Goal: Information Seeking & Learning: Learn about a topic

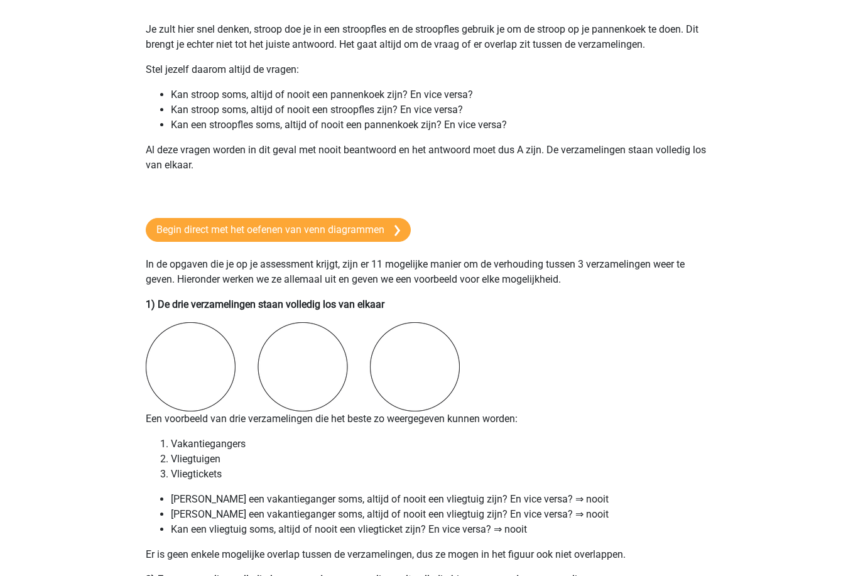
scroll to position [701, 0]
click at [390, 236] on link "Begin direct met het oefenen van venn diagrammen" at bounding box center [278, 230] width 265 height 24
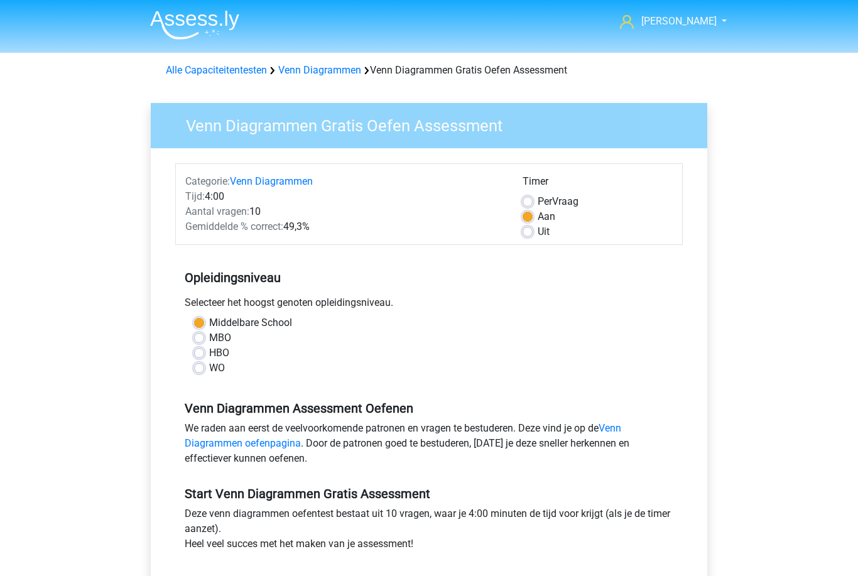
click at [224, 342] on label "MBO" at bounding box center [220, 337] width 22 height 15
click at [204, 342] on input "MBO" at bounding box center [199, 336] width 10 height 13
radio input "true"
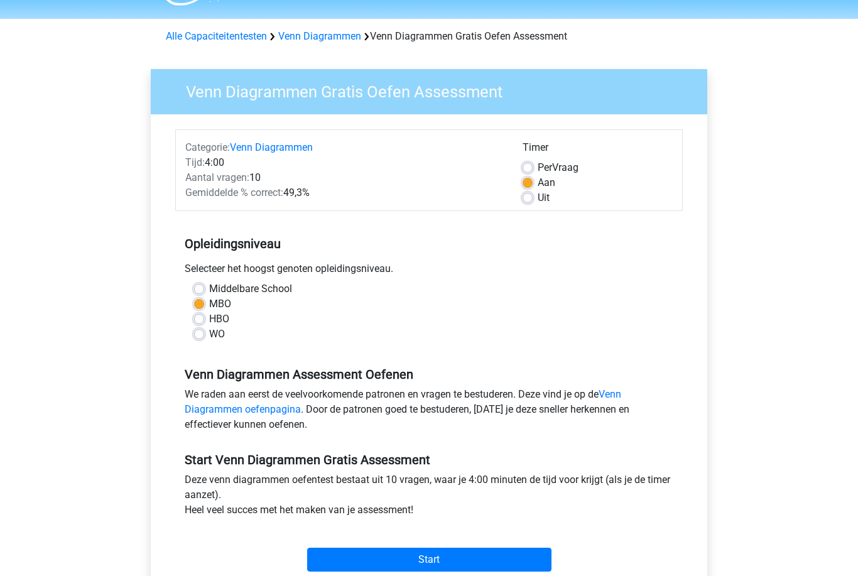
scroll to position [33, 0]
click at [433, 565] on input "Start" at bounding box center [429, 560] width 244 height 24
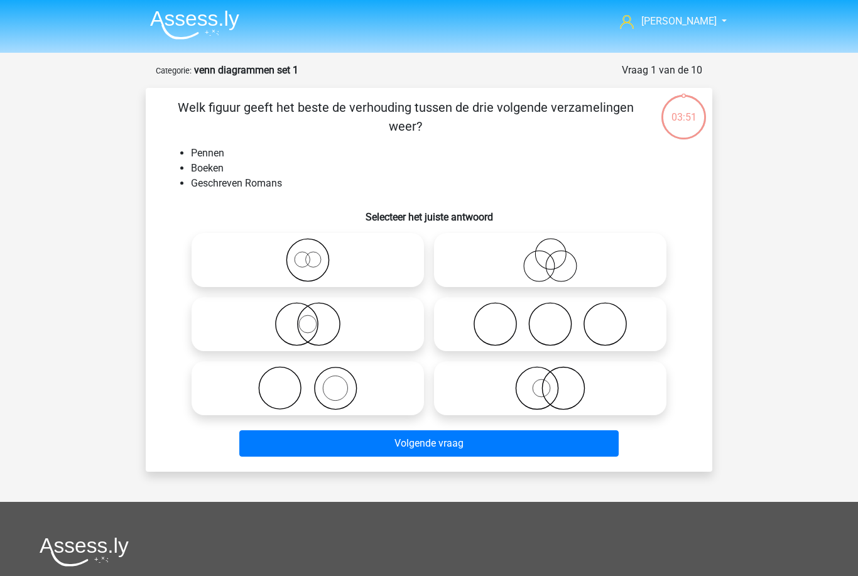
click at [357, 403] on icon at bounding box center [308, 388] width 222 height 44
click at [316, 382] on input "radio" at bounding box center [312, 378] width 8 height 8
radio input "true"
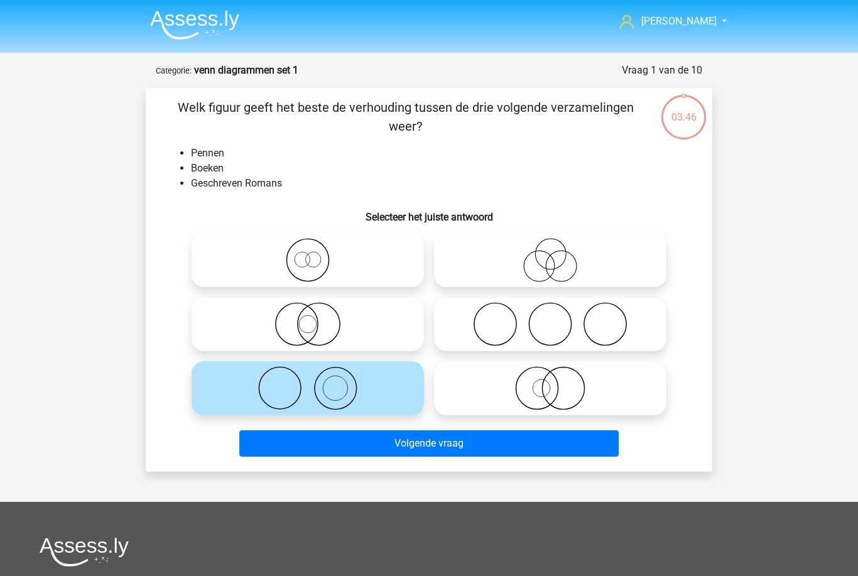
click at [453, 443] on button "Volgende vraag" at bounding box center [429, 443] width 380 height 26
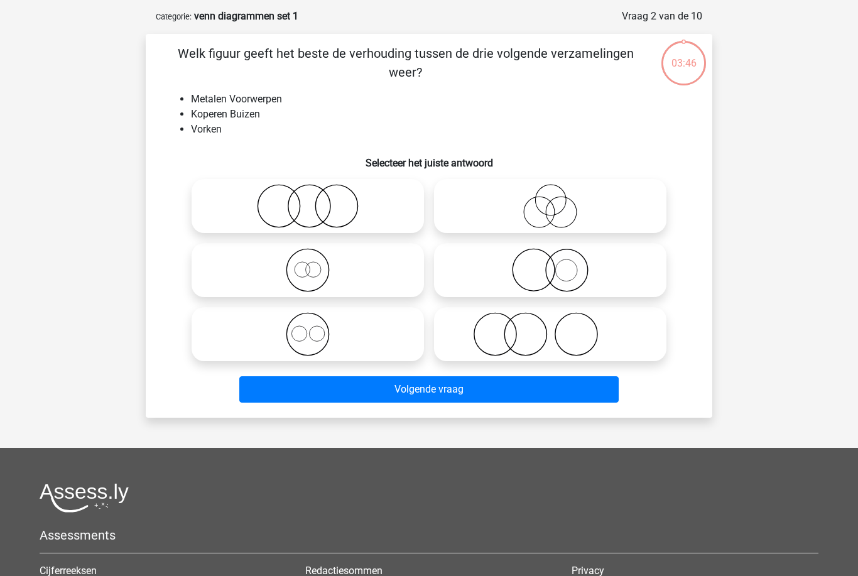
scroll to position [63, 0]
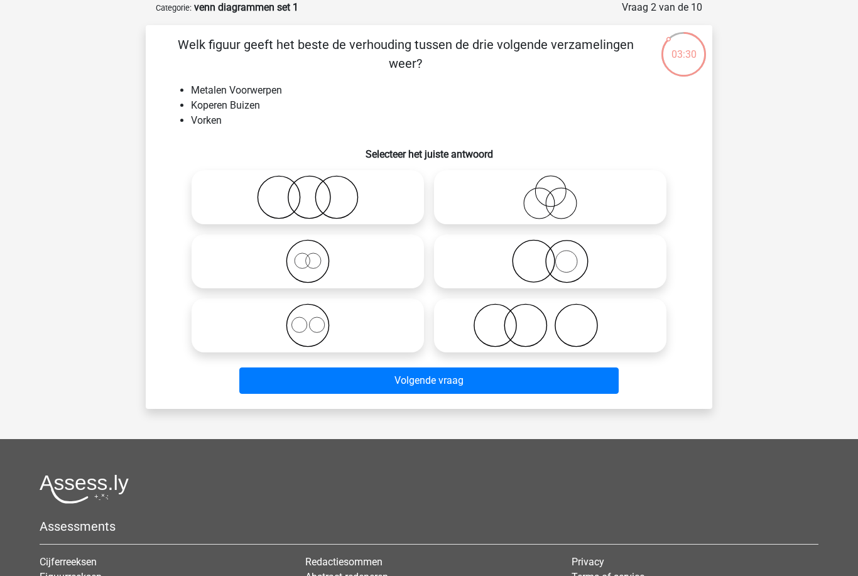
click at [544, 329] on icon at bounding box center [550, 325] width 222 height 44
click at [550, 319] on input "radio" at bounding box center [554, 315] width 8 height 8
radio input "true"
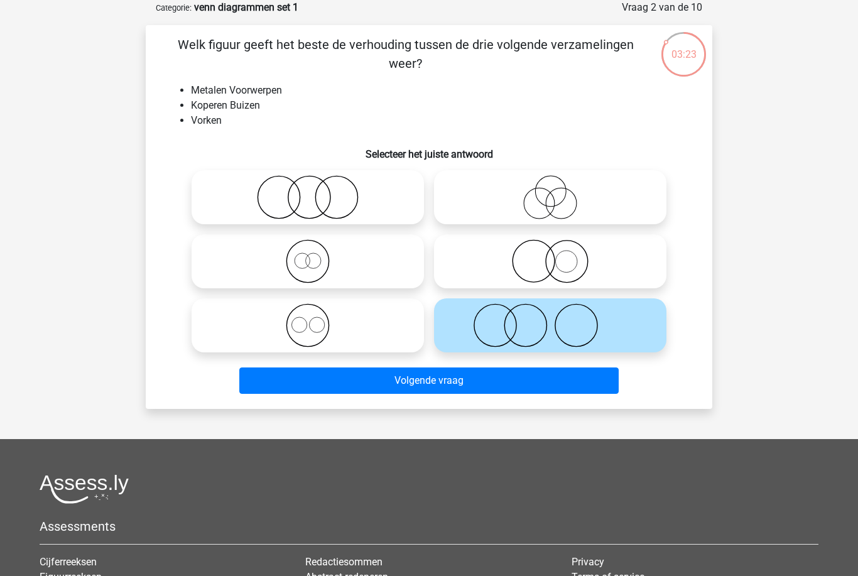
click at [470, 388] on button "Volgende vraag" at bounding box center [429, 380] width 380 height 26
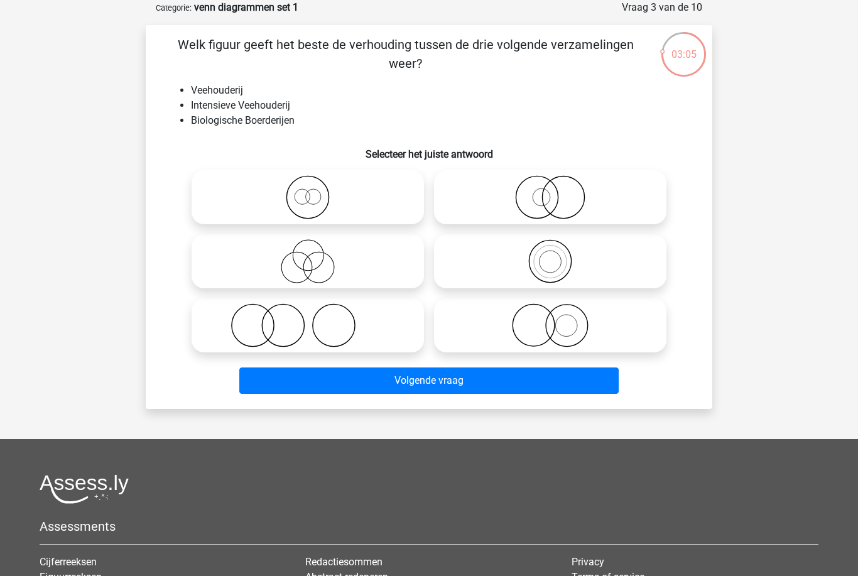
click at [575, 327] on icon at bounding box center [550, 325] width 222 height 44
click at [558, 319] on input "radio" at bounding box center [554, 315] width 8 height 8
radio input "true"
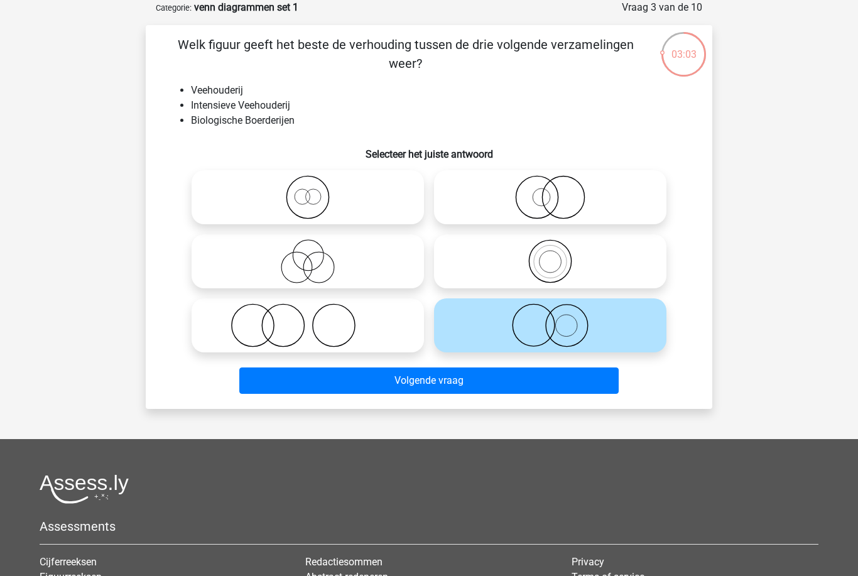
click at [519, 383] on button "Volgende vraag" at bounding box center [429, 380] width 380 height 26
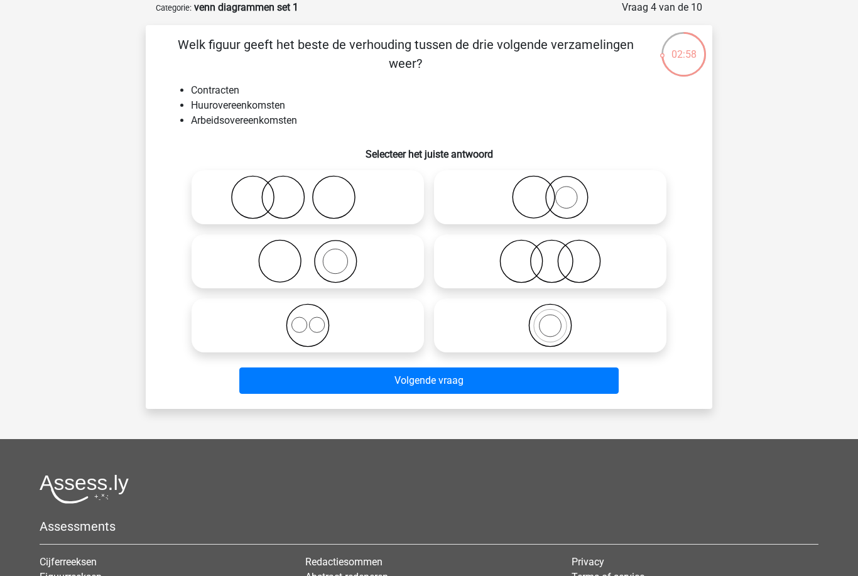
click at [349, 321] on icon at bounding box center [308, 325] width 222 height 44
click at [316, 319] on input "radio" at bounding box center [312, 315] width 8 height 8
radio input "true"
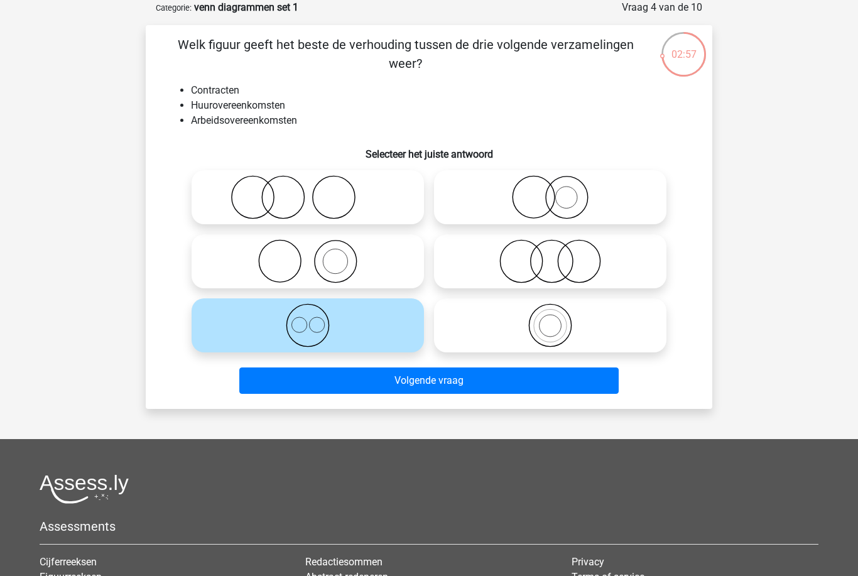
click at [452, 383] on button "Volgende vraag" at bounding box center [429, 380] width 380 height 26
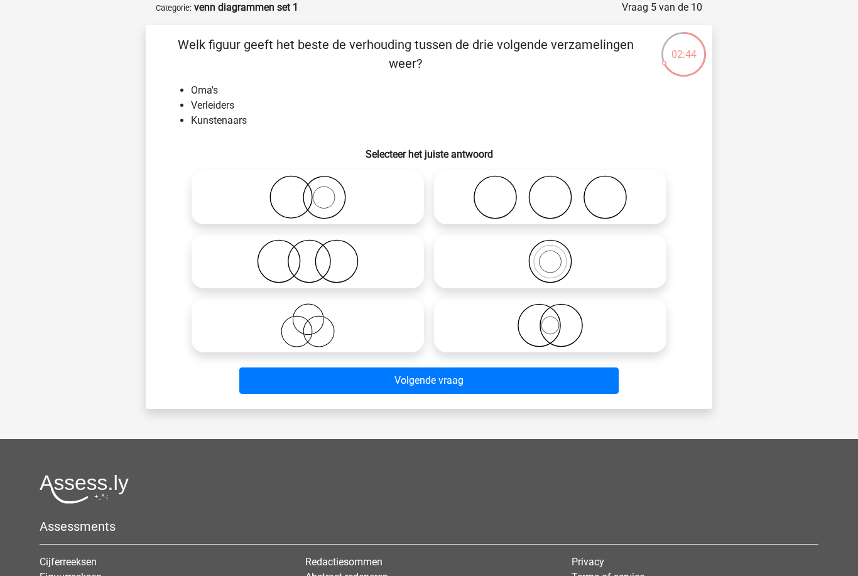
click at [369, 318] on icon at bounding box center [308, 325] width 222 height 44
click at [316, 318] on input "radio" at bounding box center [312, 315] width 8 height 8
radio input "true"
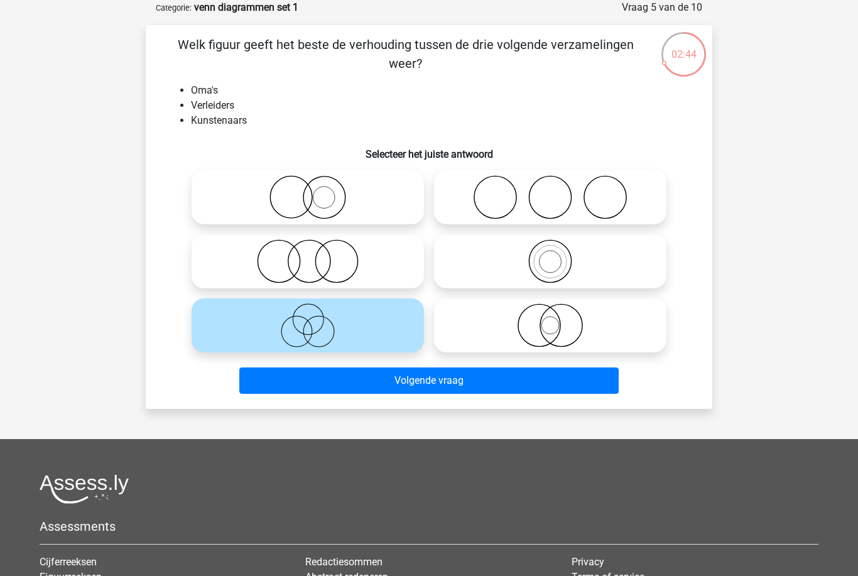
click at [428, 389] on button "Volgende vraag" at bounding box center [429, 380] width 380 height 26
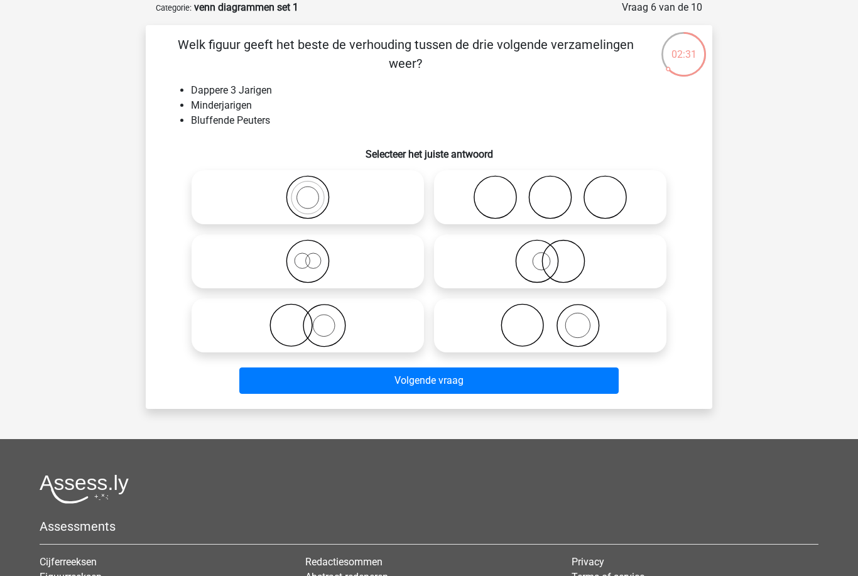
click at [329, 261] on circle at bounding box center [307, 262] width 42 height 42
click at [316, 255] on input "radio" at bounding box center [312, 251] width 8 height 8
radio input "true"
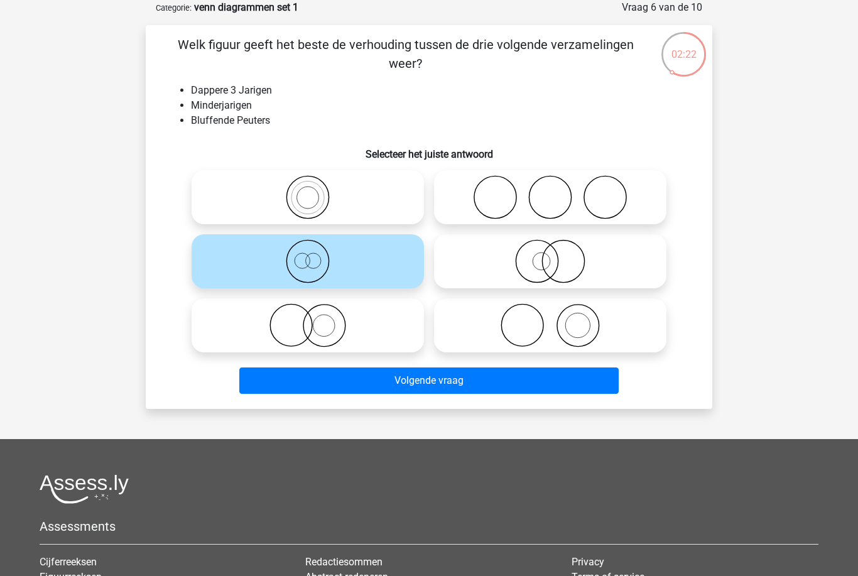
click at [440, 386] on button "Volgende vraag" at bounding box center [429, 380] width 380 height 26
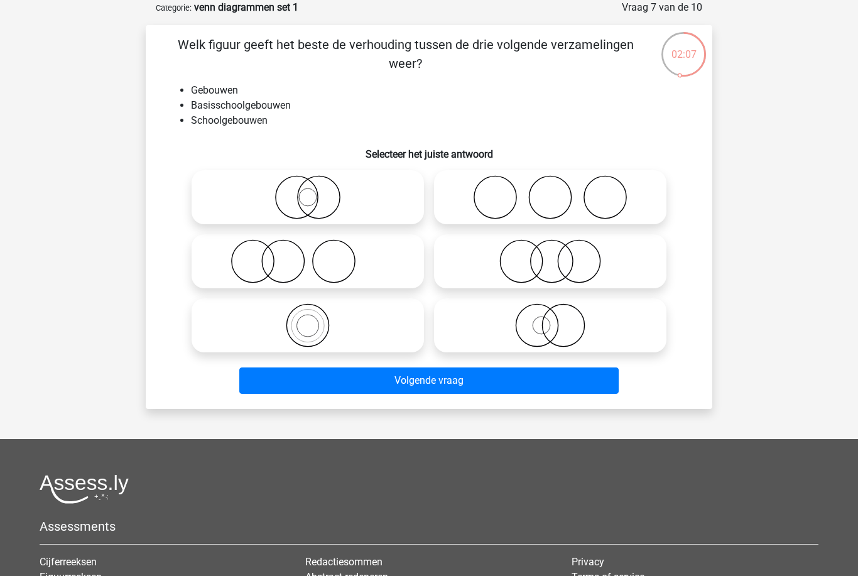
click at [327, 334] on circle at bounding box center [307, 326] width 42 height 42
click at [316, 319] on input "radio" at bounding box center [312, 315] width 8 height 8
radio input "true"
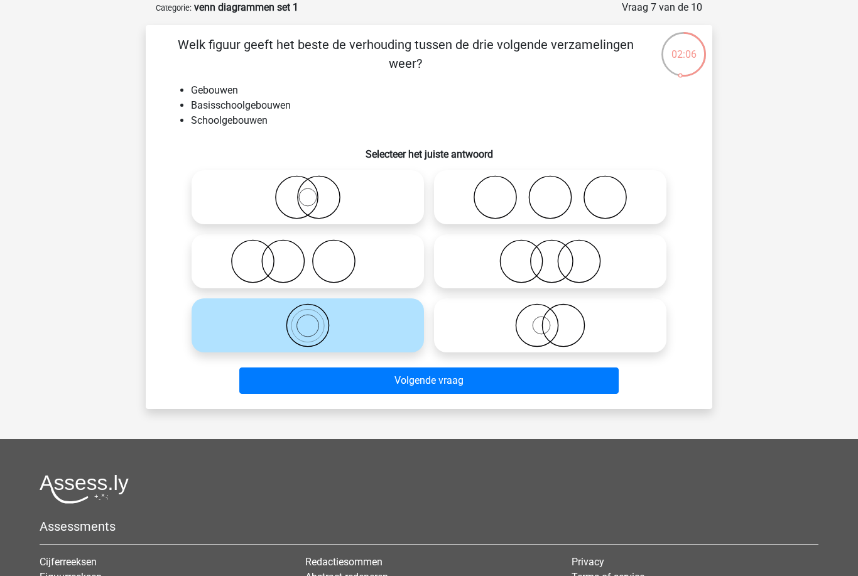
click at [435, 385] on button "Volgende vraag" at bounding box center [429, 380] width 380 height 26
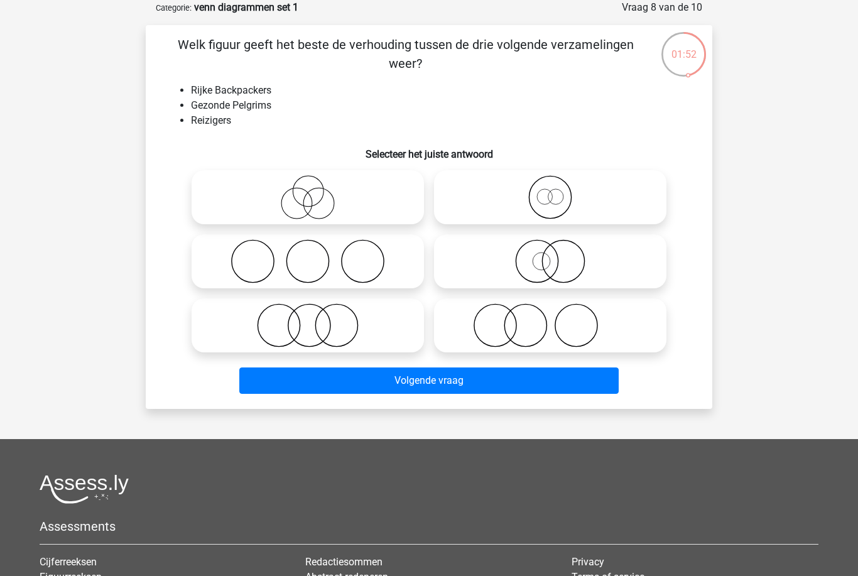
click at [563, 202] on icon at bounding box center [550, 197] width 222 height 44
click at [558, 191] on input "radio" at bounding box center [554, 187] width 8 height 8
radio input "true"
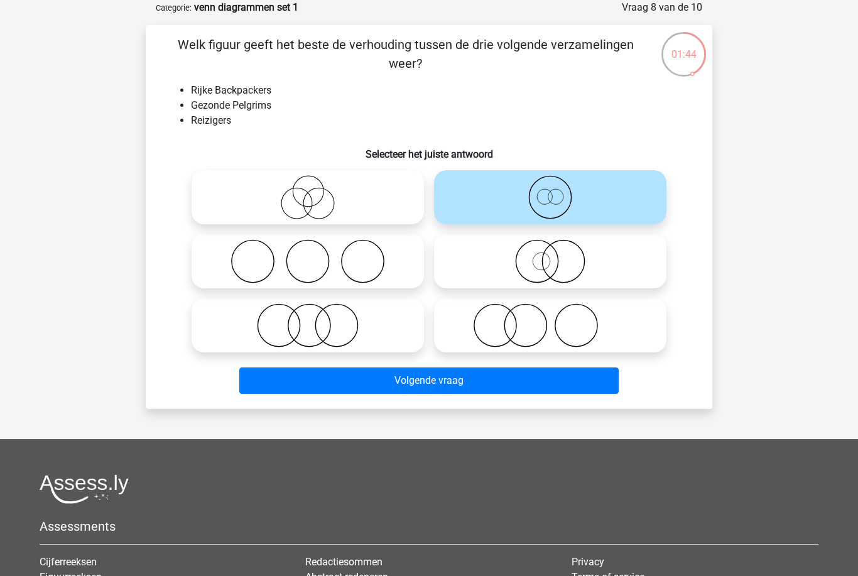
click at [349, 327] on icon at bounding box center [308, 325] width 222 height 44
click at [316, 319] on input "radio" at bounding box center [312, 315] width 8 height 8
radio input "true"
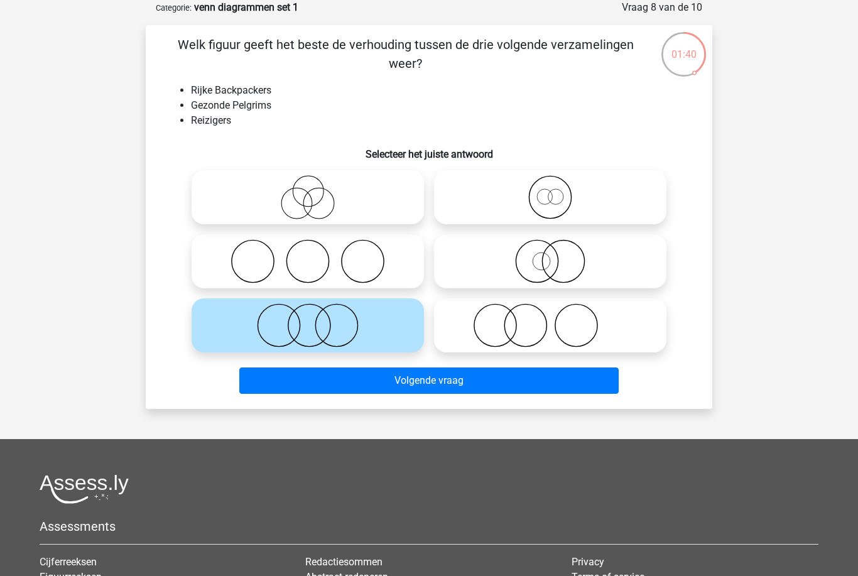
click at [400, 384] on button "Volgende vraag" at bounding box center [429, 380] width 380 height 26
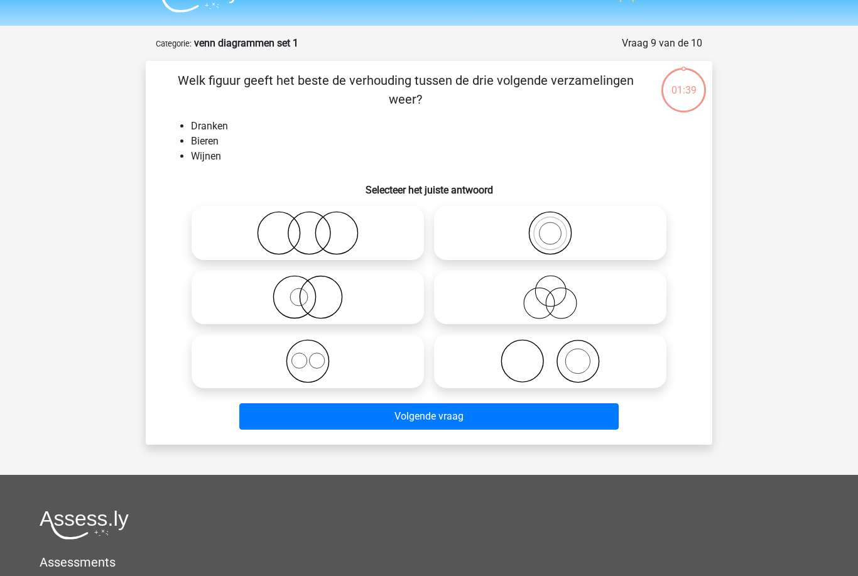
scroll to position [21, 0]
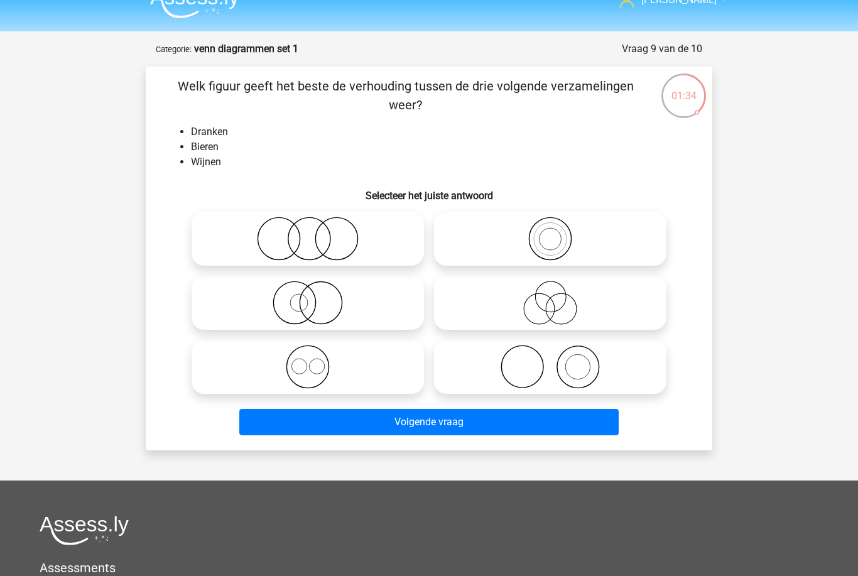
click at [346, 359] on icon at bounding box center [308, 367] width 222 height 44
click at [316, 359] on input "radio" at bounding box center [312, 356] width 8 height 8
radio input "true"
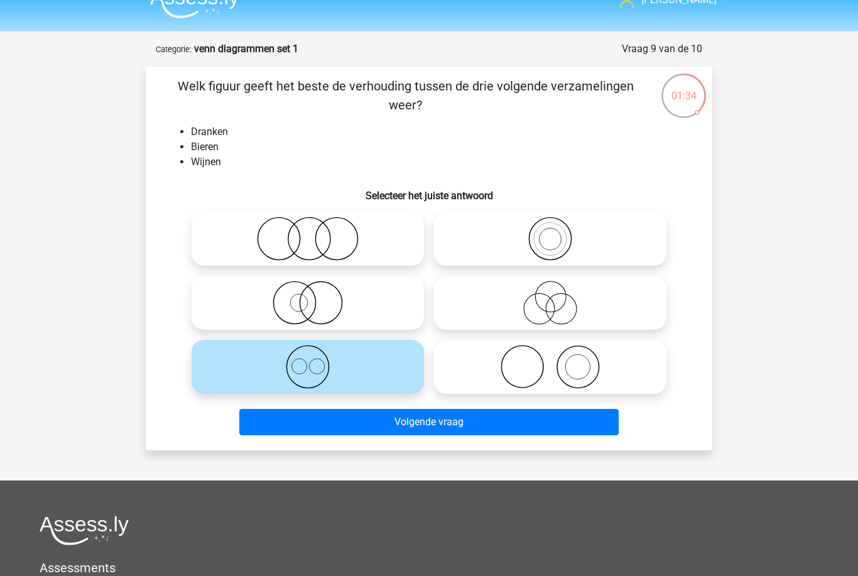
click at [409, 417] on button "Volgende vraag" at bounding box center [429, 422] width 380 height 26
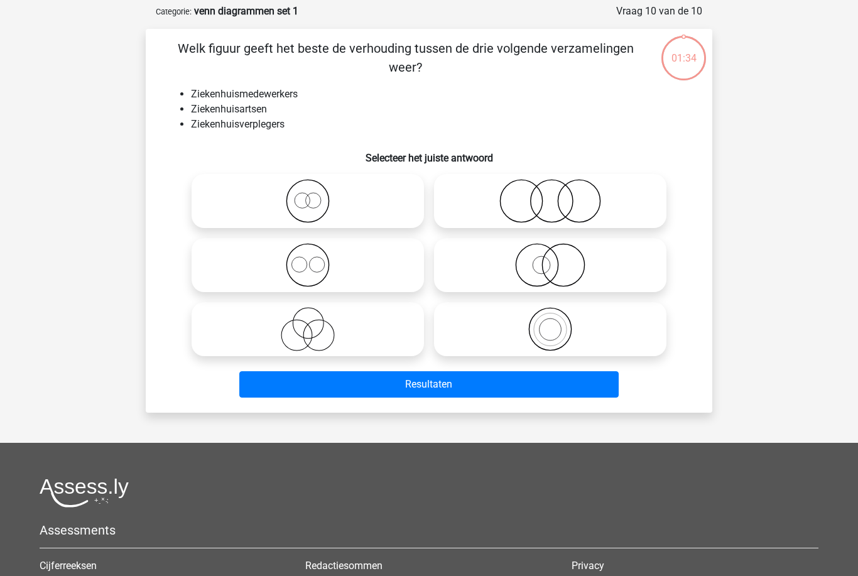
scroll to position [63, 0]
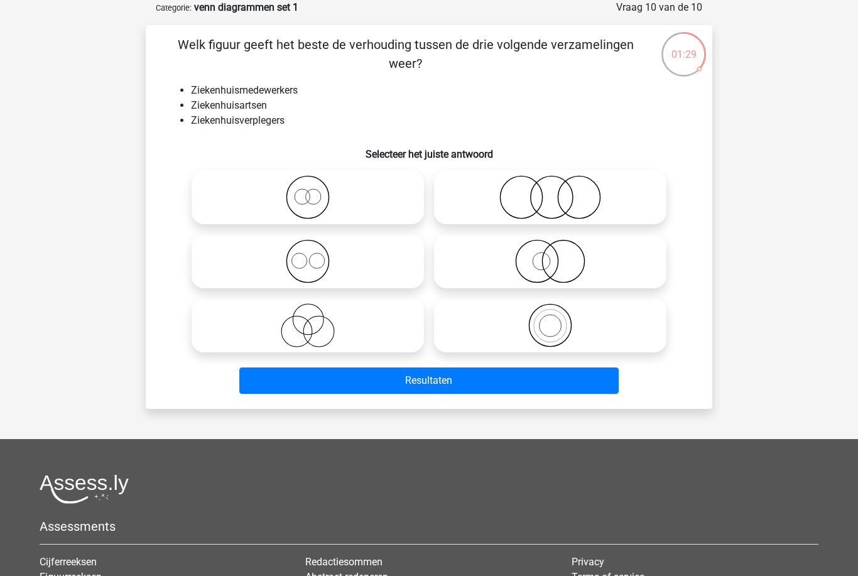
click at [371, 258] on icon at bounding box center [308, 261] width 222 height 44
click at [316, 255] on input "radio" at bounding box center [312, 251] width 8 height 8
radio input "true"
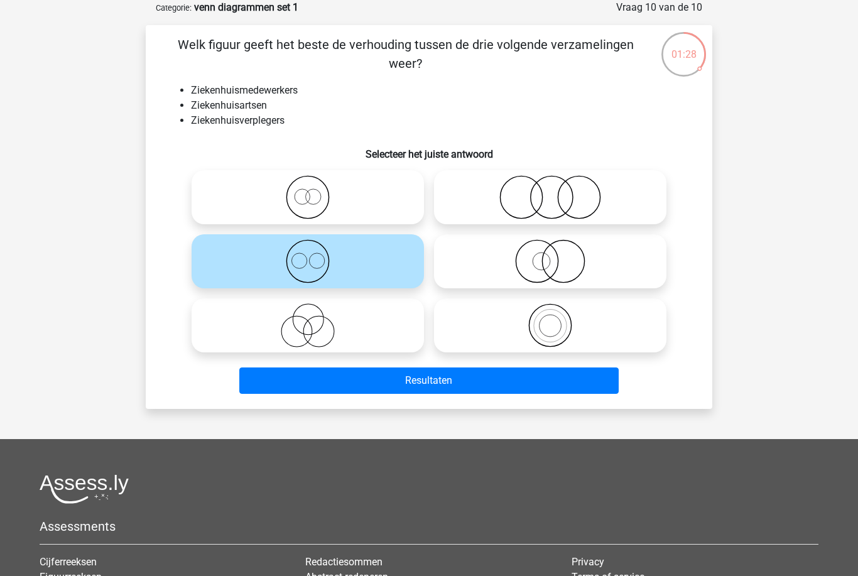
click at [455, 385] on button "Resultaten" at bounding box center [429, 380] width 380 height 26
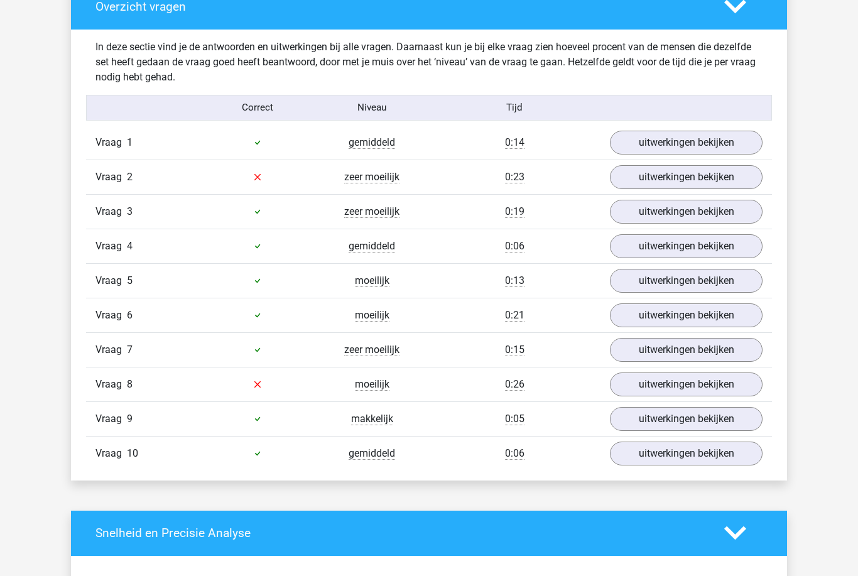
scroll to position [737, 0]
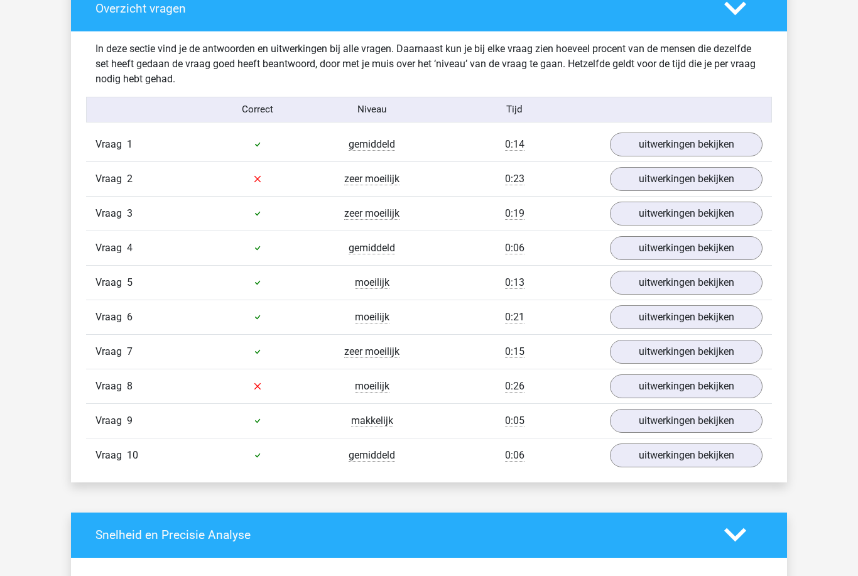
click at [717, 171] on link "uitwerkingen bekijken" at bounding box center [686, 180] width 153 height 24
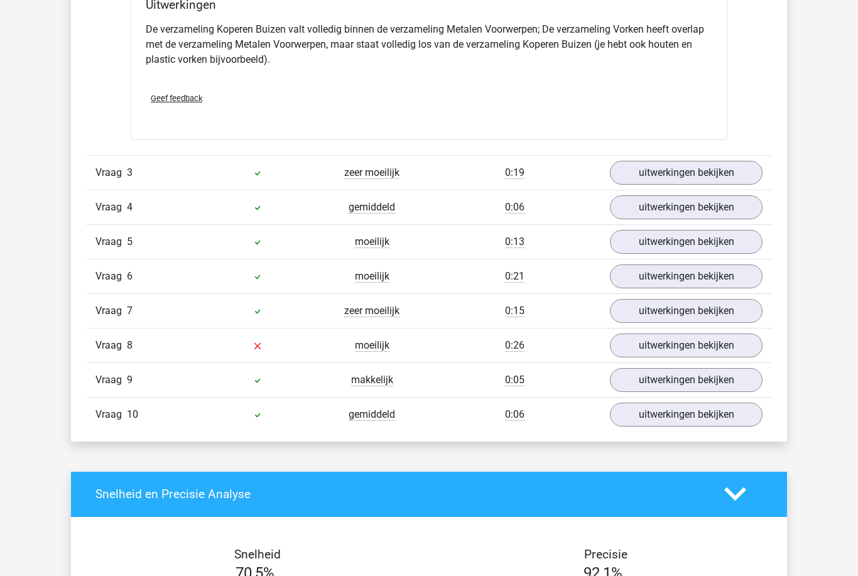
scroll to position [1289, 0]
click at [752, 352] on link "uitwerkingen bekijken" at bounding box center [686, 346] width 153 height 24
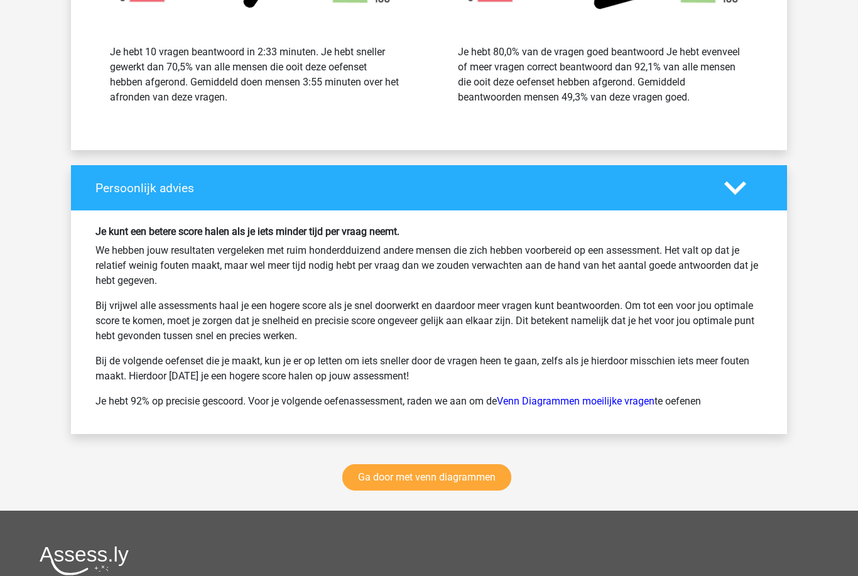
scroll to position [2502, 0]
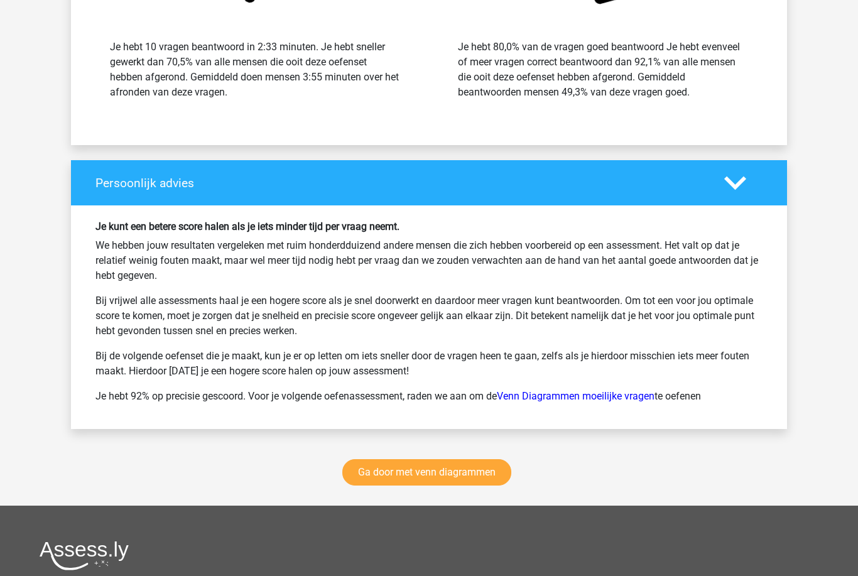
click at [597, 399] on link "Venn Diagrammen moeilijke vragen" at bounding box center [576, 396] width 158 height 12
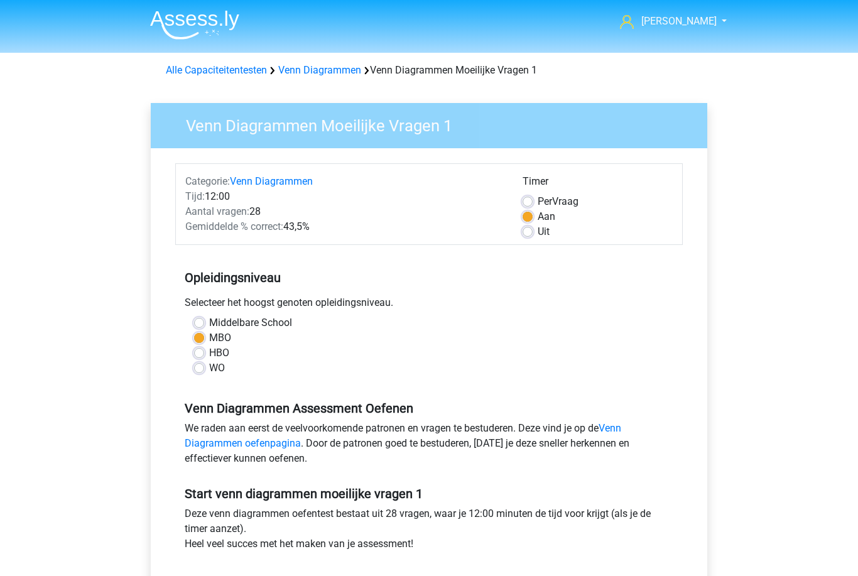
click at [332, 70] on link "Venn Diagrammen" at bounding box center [319, 70] width 83 height 12
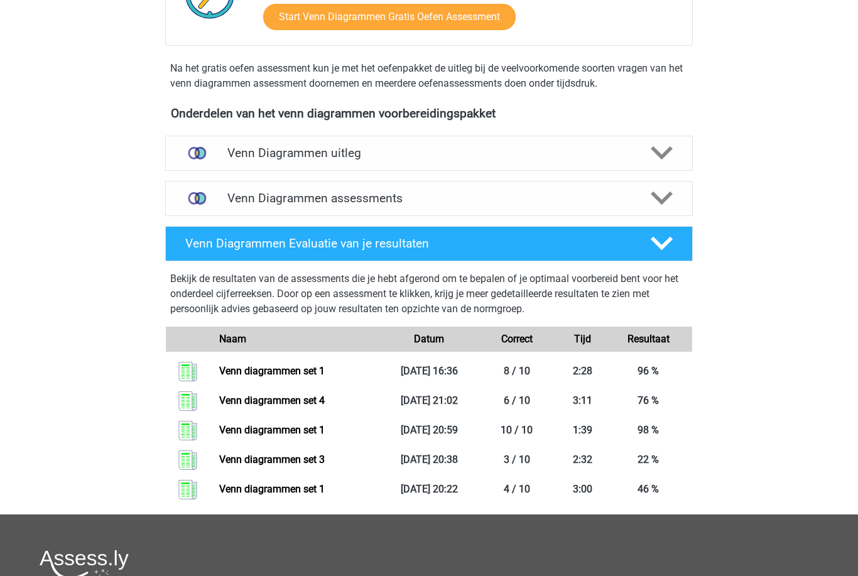
scroll to position [354, 0]
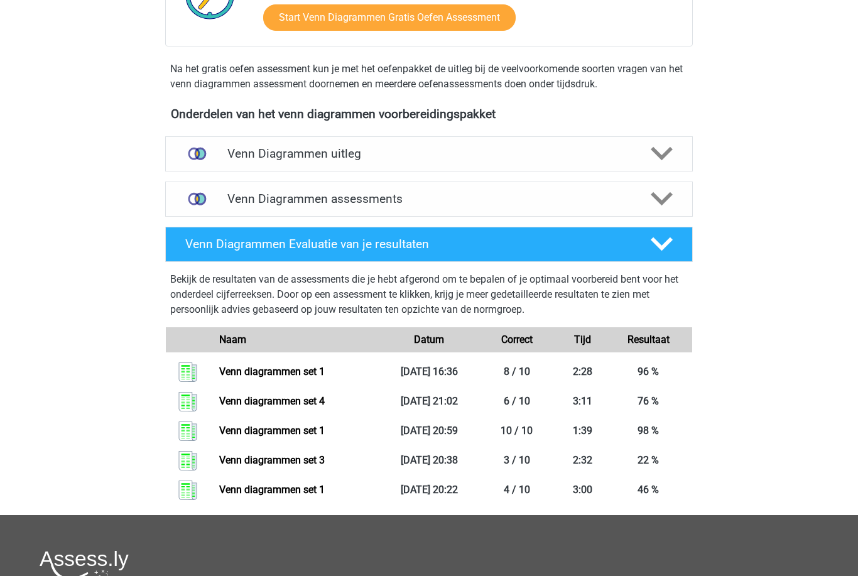
click at [665, 198] on polygon at bounding box center [662, 199] width 22 height 14
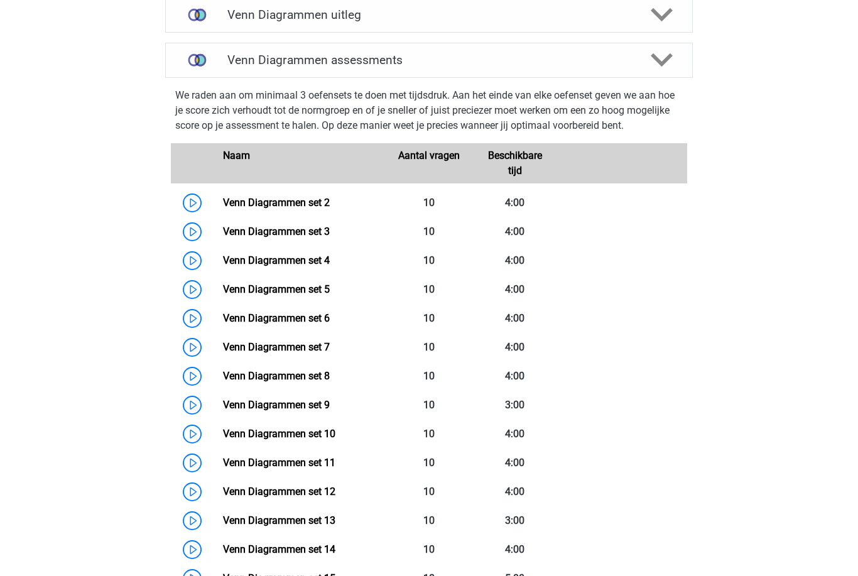
scroll to position [492, 0]
click at [330, 295] on link "Venn Diagrammen set 5" at bounding box center [276, 289] width 107 height 12
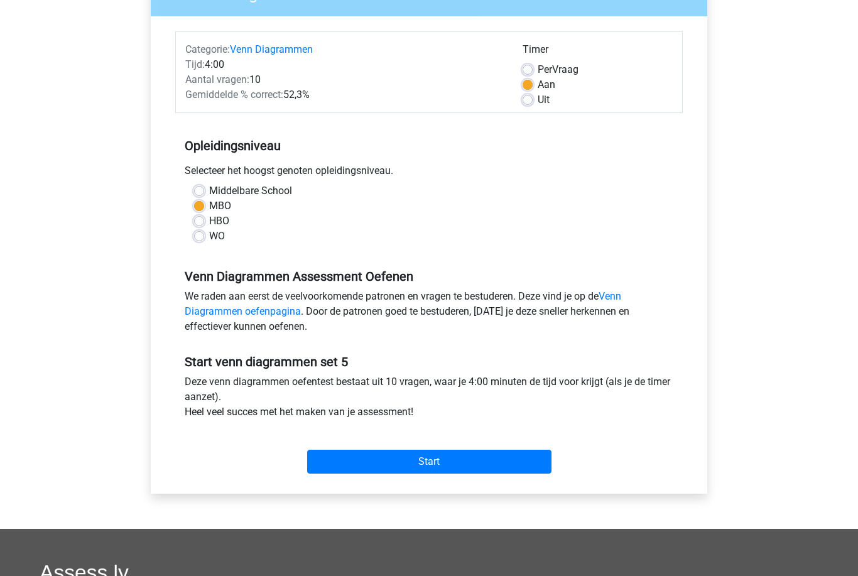
scroll to position [131, 0]
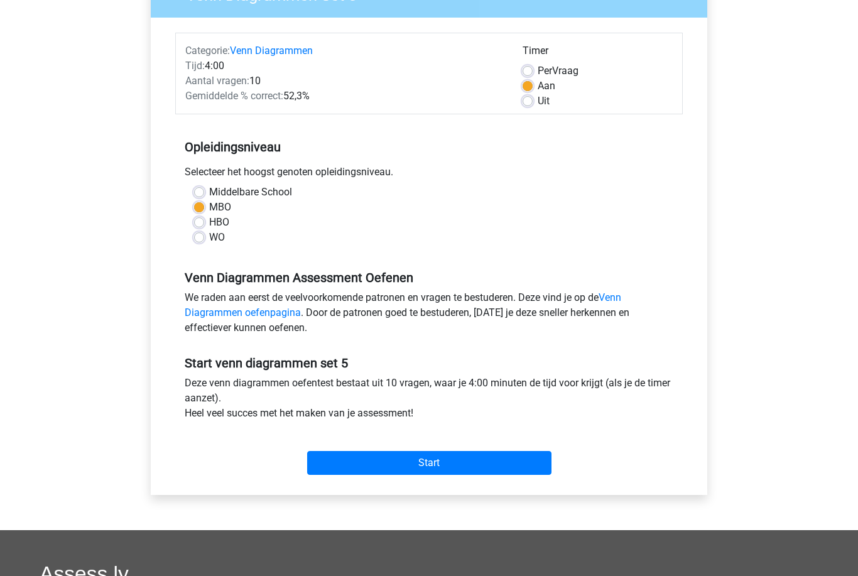
click at [494, 469] on input "Start" at bounding box center [429, 463] width 244 height 24
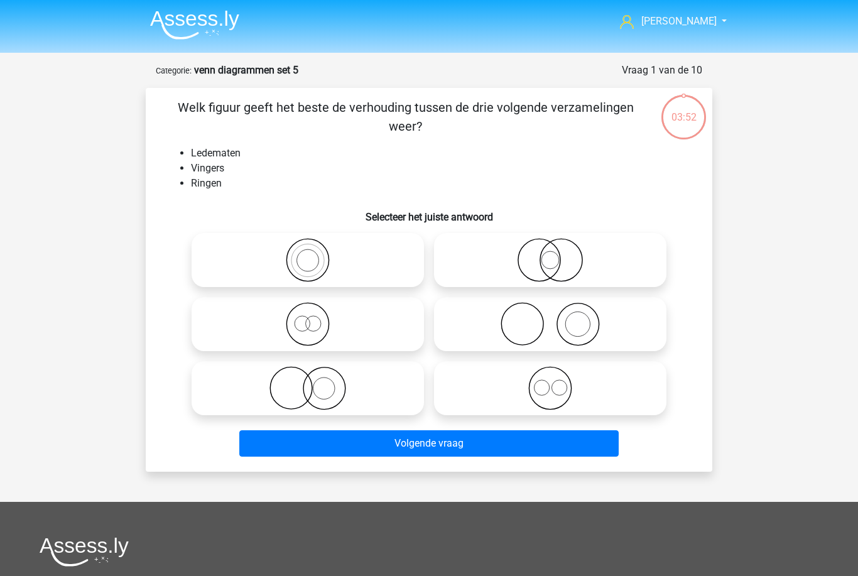
click at [592, 324] on icon at bounding box center [550, 324] width 222 height 44
click at [558, 318] on input "radio" at bounding box center [554, 314] width 8 height 8
radio input "true"
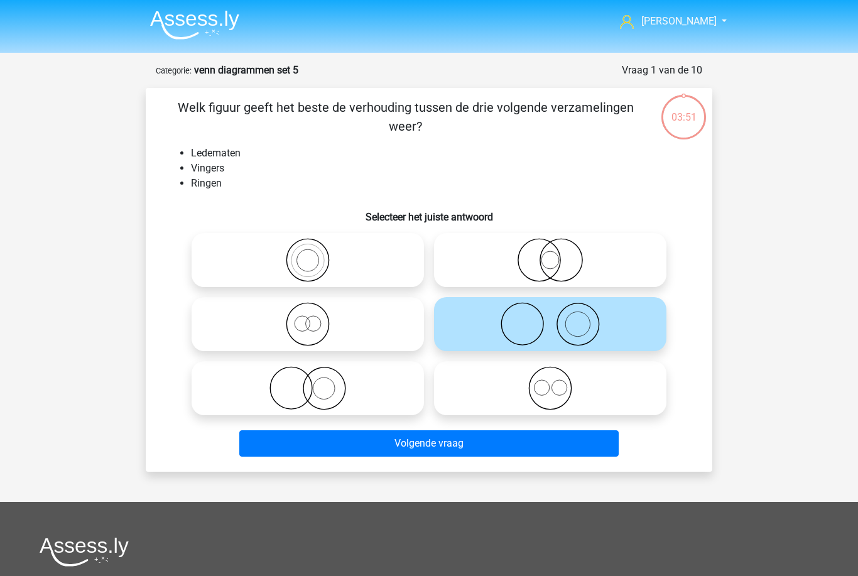
click at [514, 446] on button "Volgende vraag" at bounding box center [429, 443] width 380 height 26
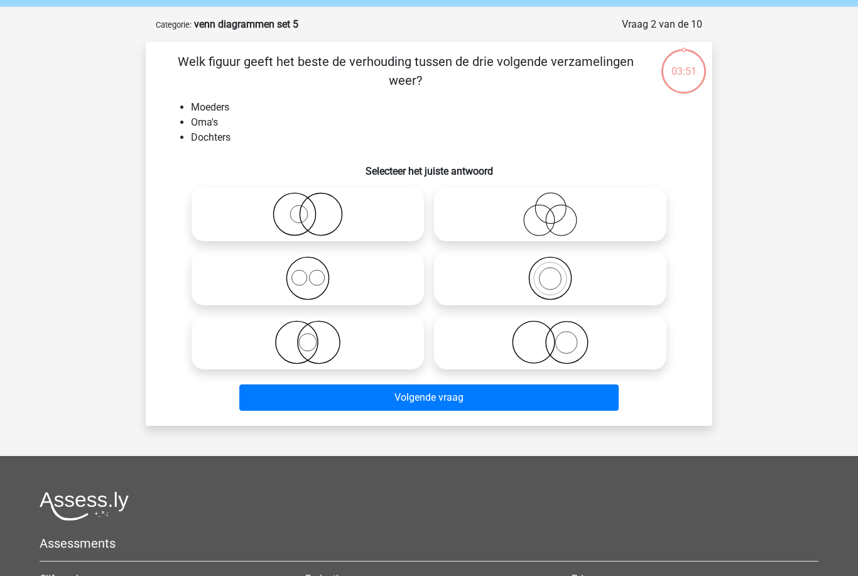
scroll to position [63, 0]
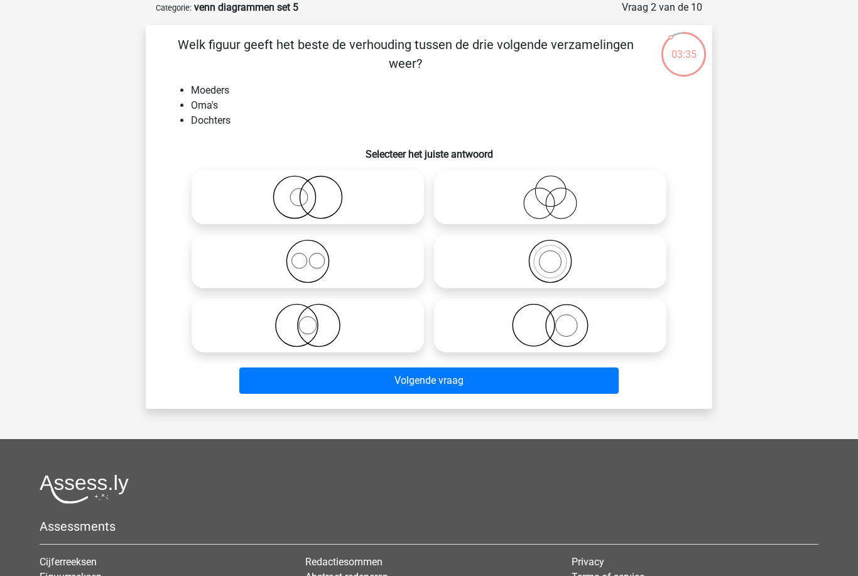
click at [557, 260] on icon at bounding box center [550, 261] width 222 height 44
click at [557, 255] on input "radio" at bounding box center [554, 251] width 8 height 8
radio input "true"
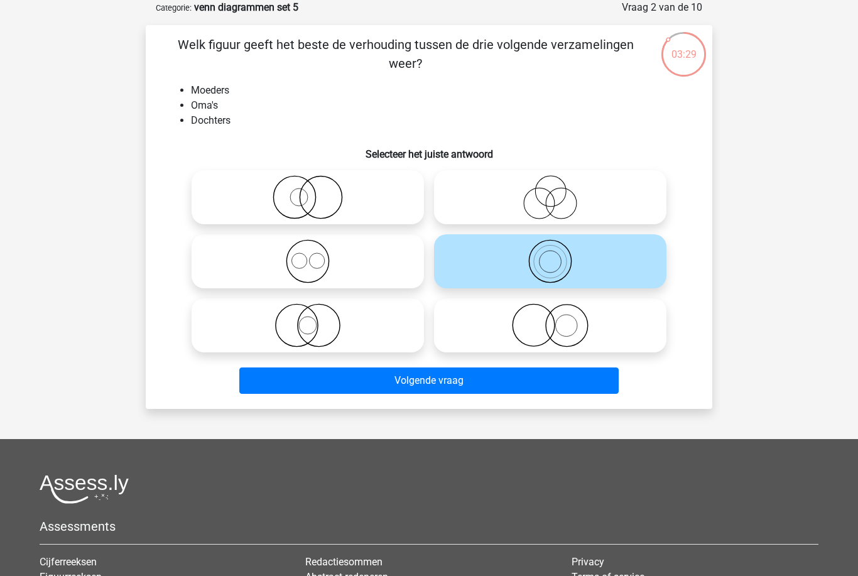
click at [489, 389] on button "Volgende vraag" at bounding box center [429, 380] width 380 height 26
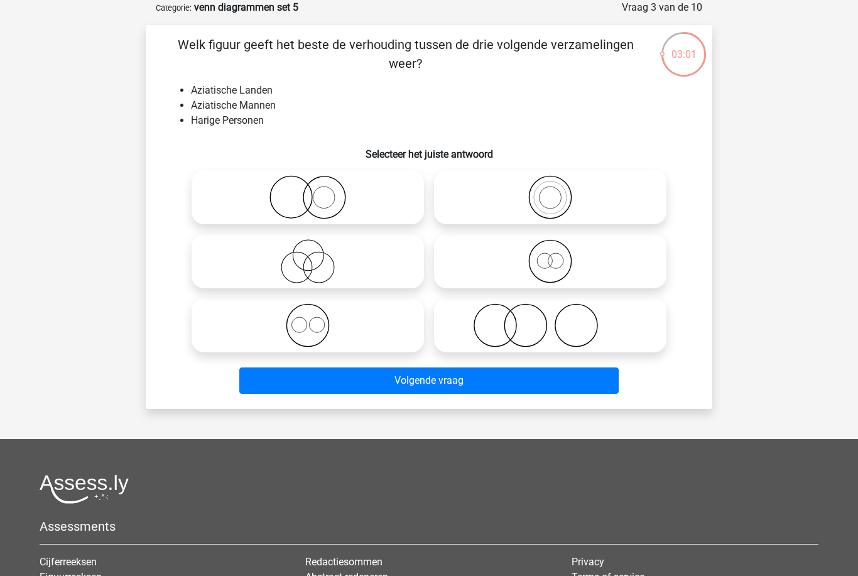
click at [469, 389] on button "Volgende vraag" at bounding box center [429, 380] width 380 height 26
click at [526, 339] on icon at bounding box center [550, 325] width 222 height 44
click at [550, 319] on input "radio" at bounding box center [554, 315] width 8 height 8
radio input "true"
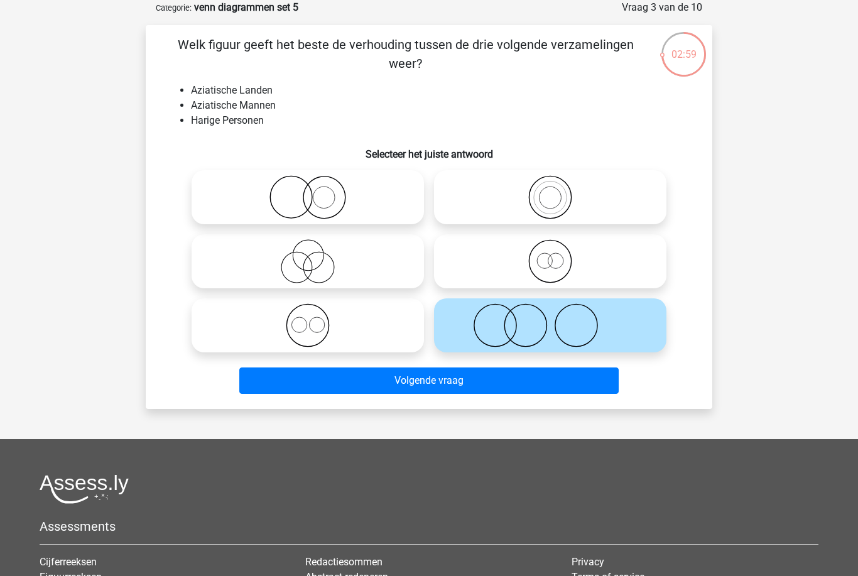
click at [497, 390] on button "Volgende vraag" at bounding box center [429, 380] width 380 height 26
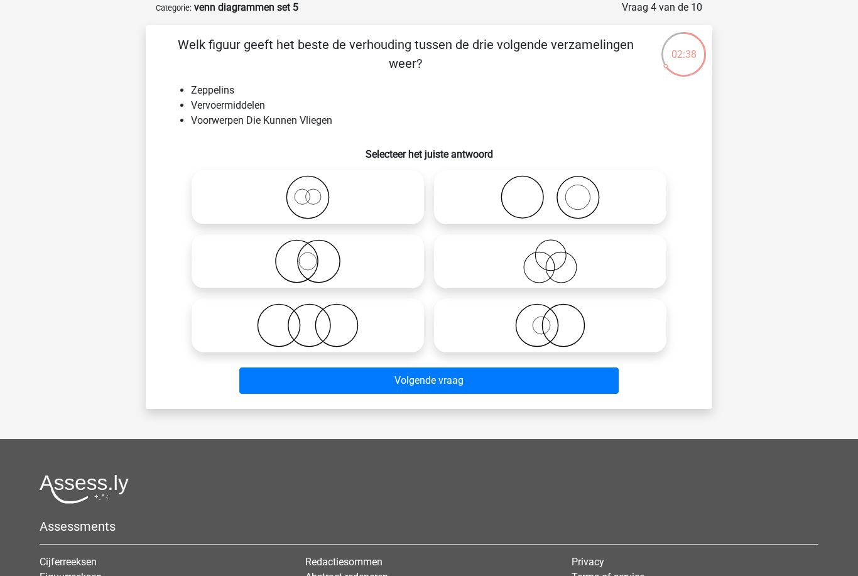
click at [565, 325] on icon at bounding box center [550, 325] width 222 height 44
click at [558, 319] on input "radio" at bounding box center [554, 315] width 8 height 8
radio input "true"
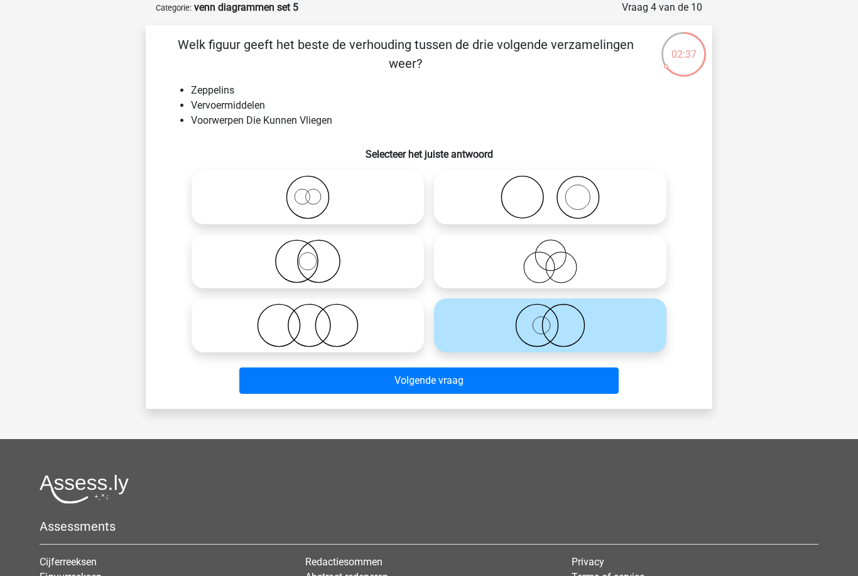
click at [531, 389] on button "Volgende vraag" at bounding box center [429, 380] width 380 height 26
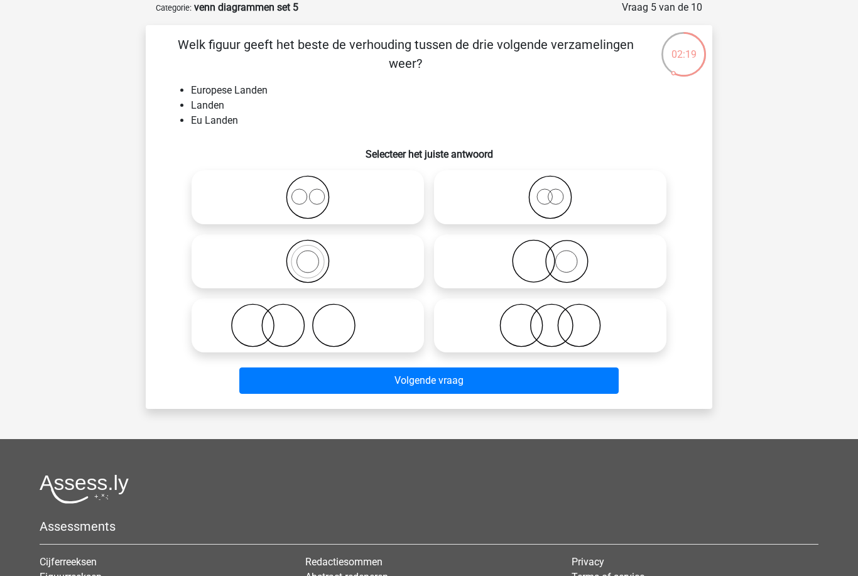
click at [581, 274] on icon at bounding box center [550, 261] width 222 height 44
click at [558, 255] on input "radio" at bounding box center [554, 251] width 8 height 8
radio input "true"
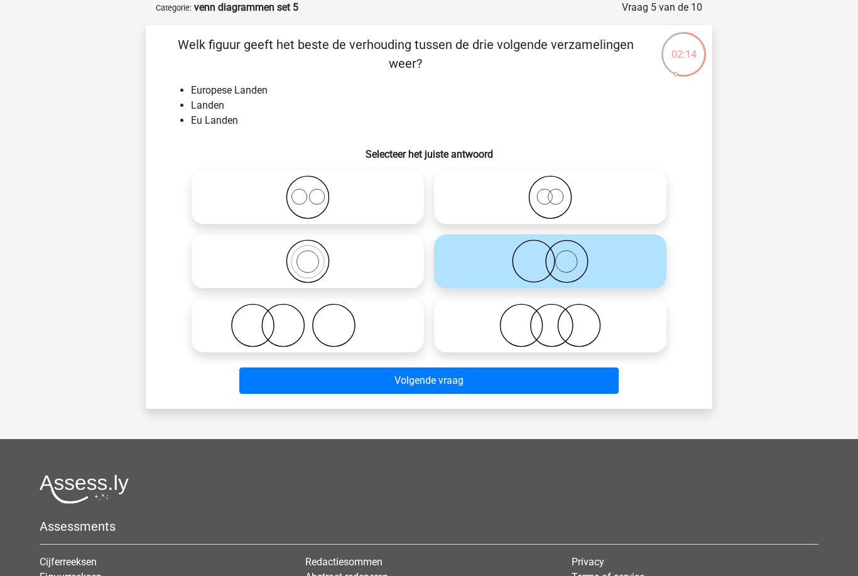
click at [445, 392] on button "Volgende vraag" at bounding box center [429, 380] width 380 height 26
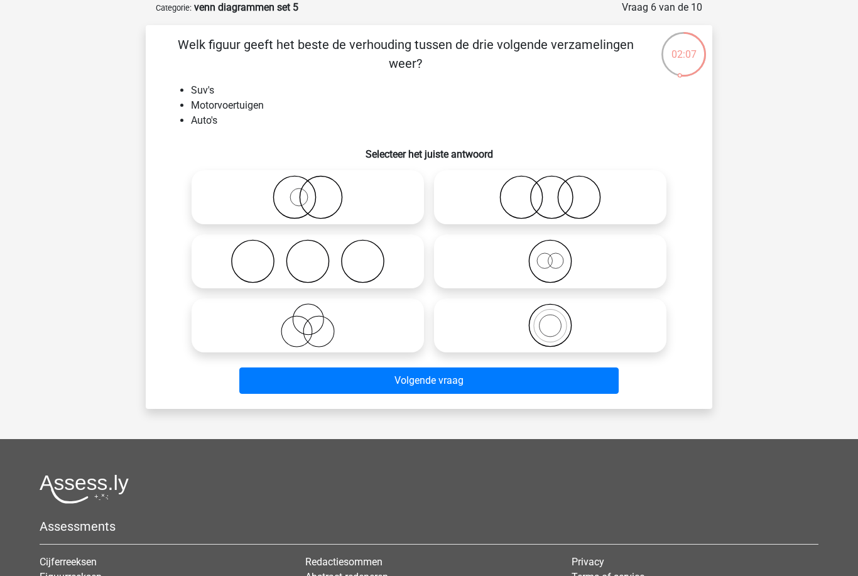
click at [570, 325] on icon at bounding box center [550, 325] width 222 height 44
click at [558, 319] on input "radio" at bounding box center [554, 315] width 8 height 8
radio input "true"
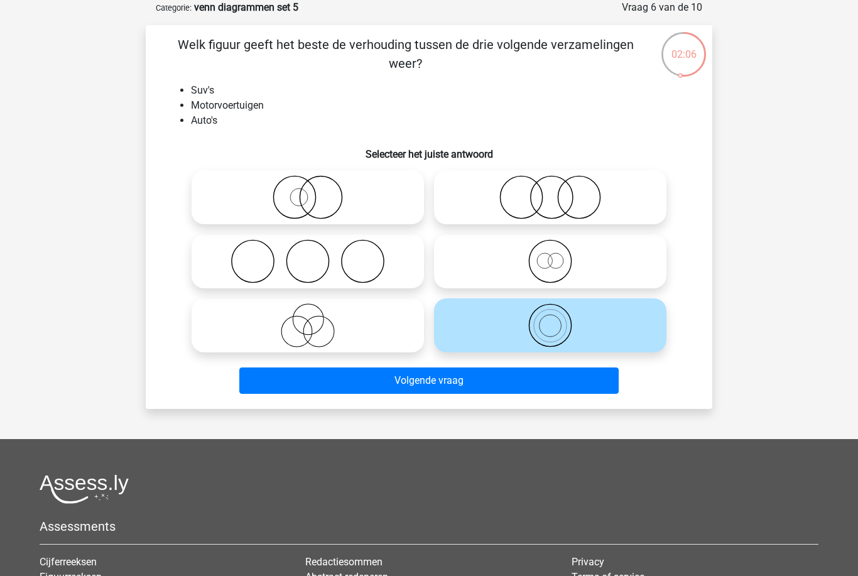
click at [535, 388] on button "Volgende vraag" at bounding box center [429, 380] width 380 height 26
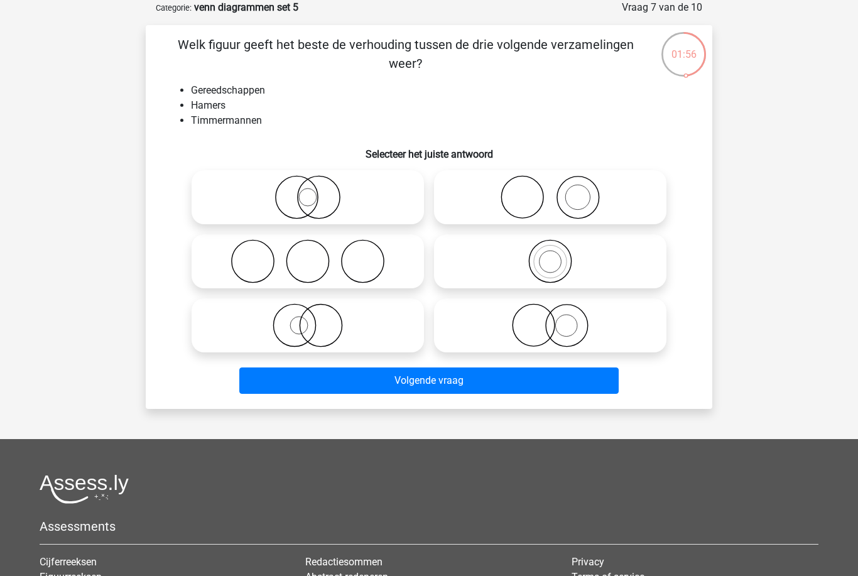
click at [580, 205] on icon at bounding box center [550, 197] width 222 height 44
click at [558, 191] on input "radio" at bounding box center [554, 187] width 8 height 8
radio input "true"
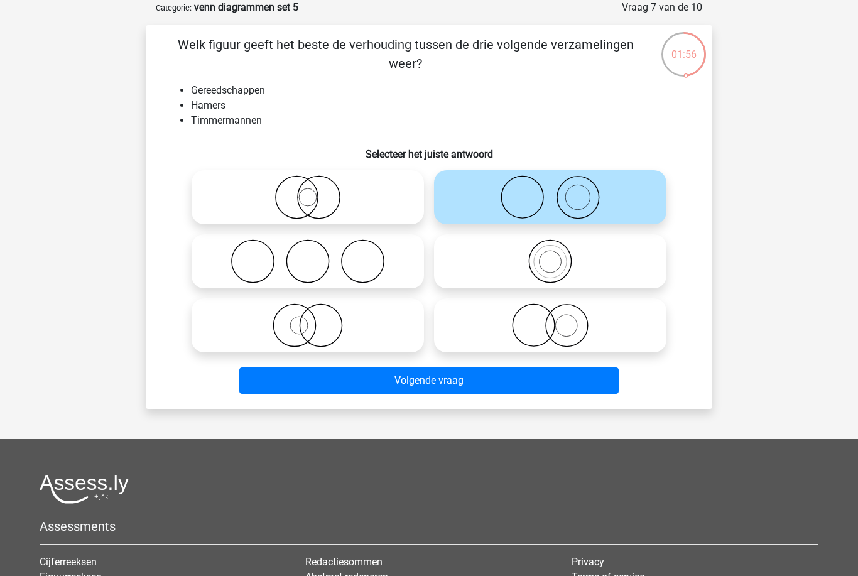
click at [489, 388] on button "Volgende vraag" at bounding box center [429, 380] width 380 height 26
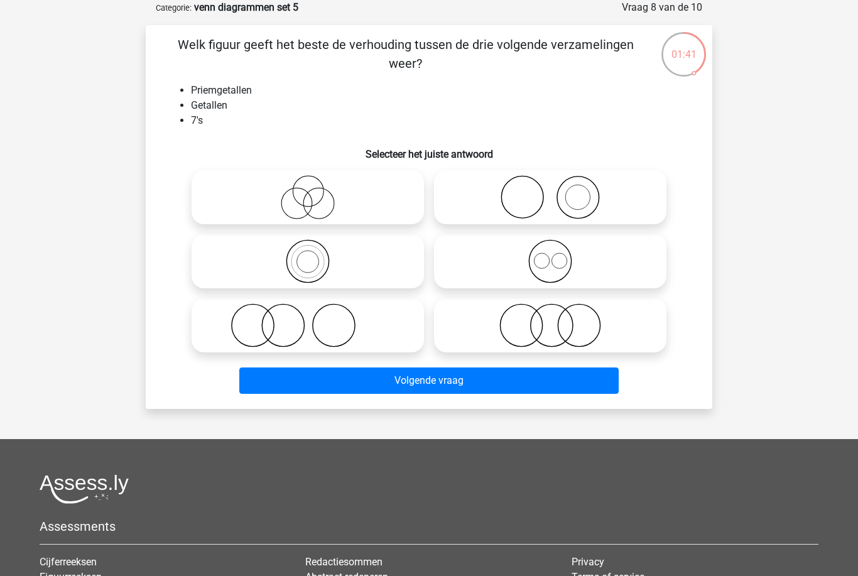
click at [569, 207] on icon at bounding box center [550, 197] width 222 height 44
click at [558, 191] on input "radio" at bounding box center [554, 187] width 8 height 8
radio input "true"
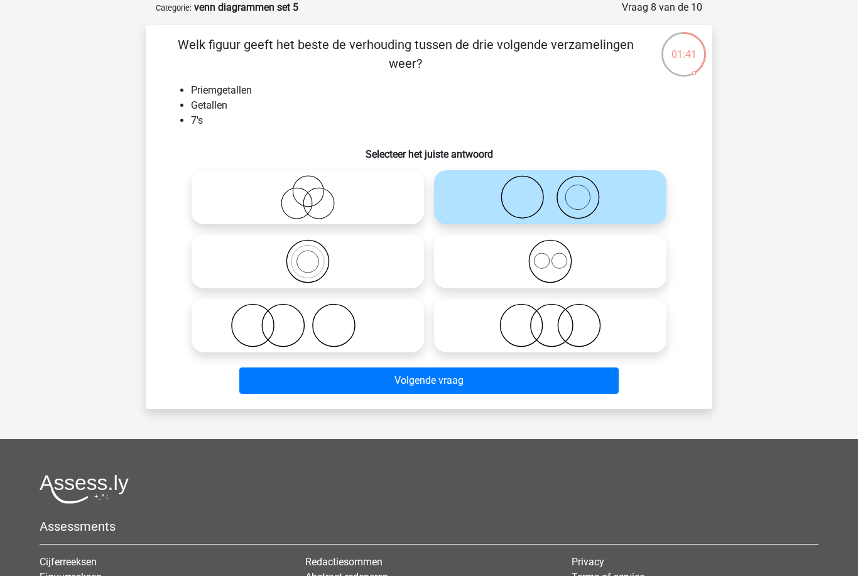
click at [482, 394] on button "Volgende vraag" at bounding box center [429, 380] width 380 height 26
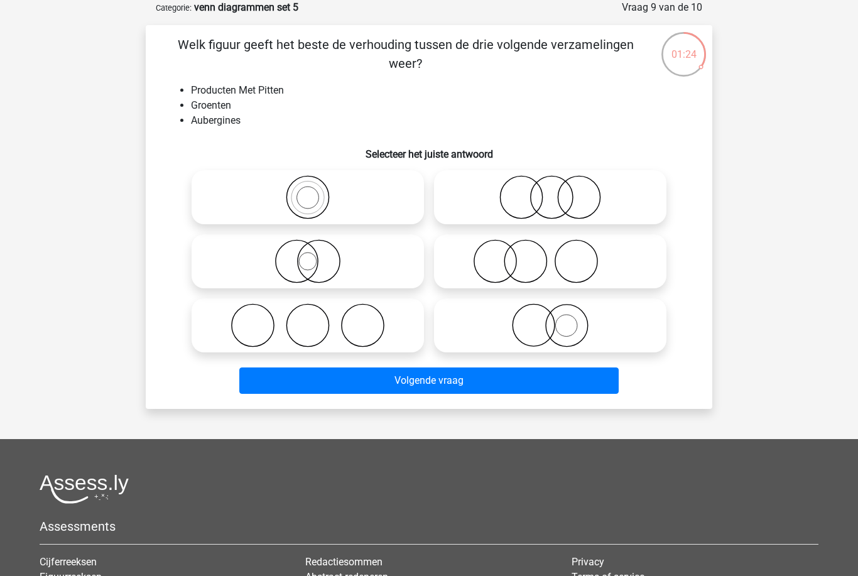
click at [563, 199] on icon at bounding box center [550, 197] width 222 height 44
click at [558, 191] on input "radio" at bounding box center [554, 187] width 8 height 8
radio input "true"
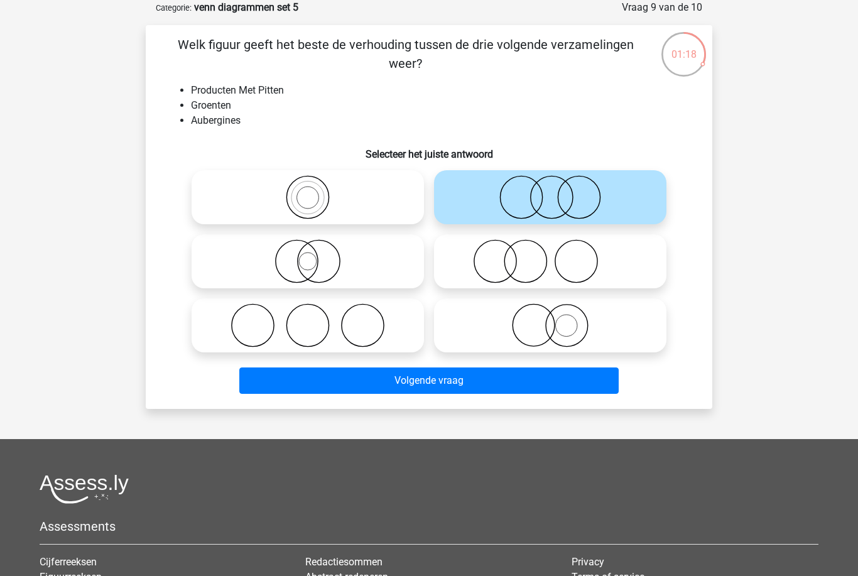
click at [484, 393] on button "Volgende vraag" at bounding box center [429, 380] width 380 height 26
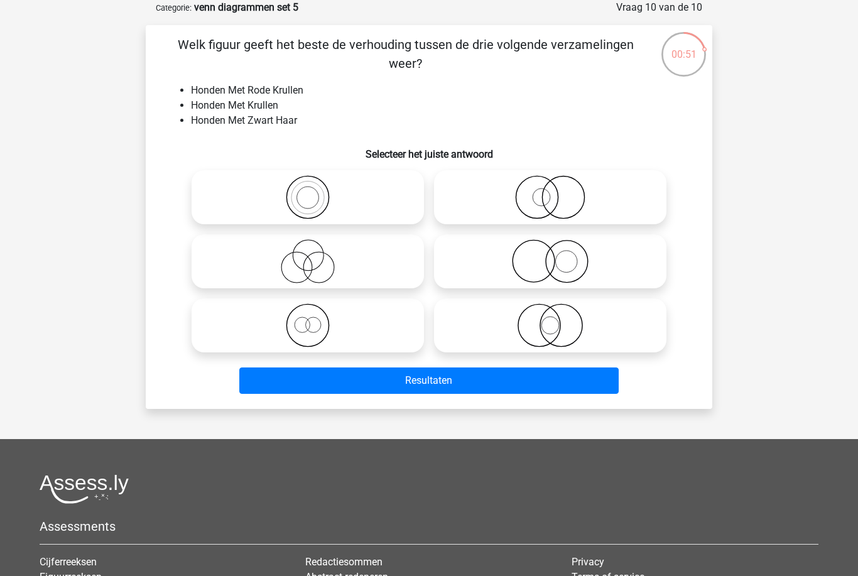
click at [592, 252] on icon at bounding box center [550, 261] width 222 height 44
click at [558, 252] on input "radio" at bounding box center [554, 251] width 8 height 8
radio input "true"
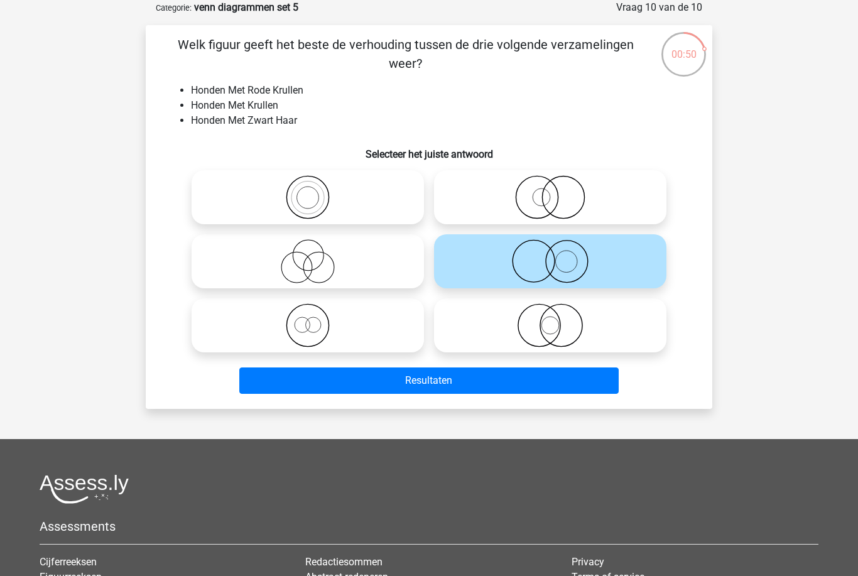
click at [543, 385] on button "Resultaten" at bounding box center [429, 380] width 380 height 26
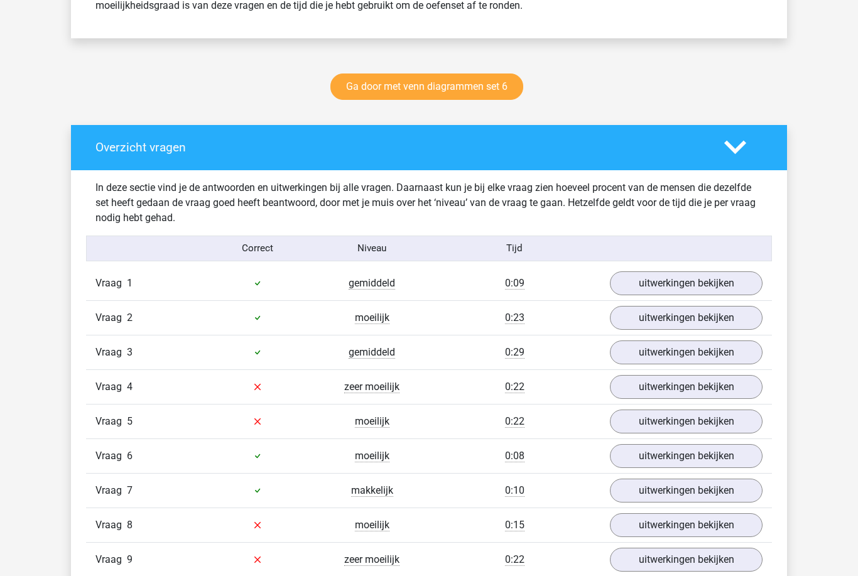
scroll to position [598, 0]
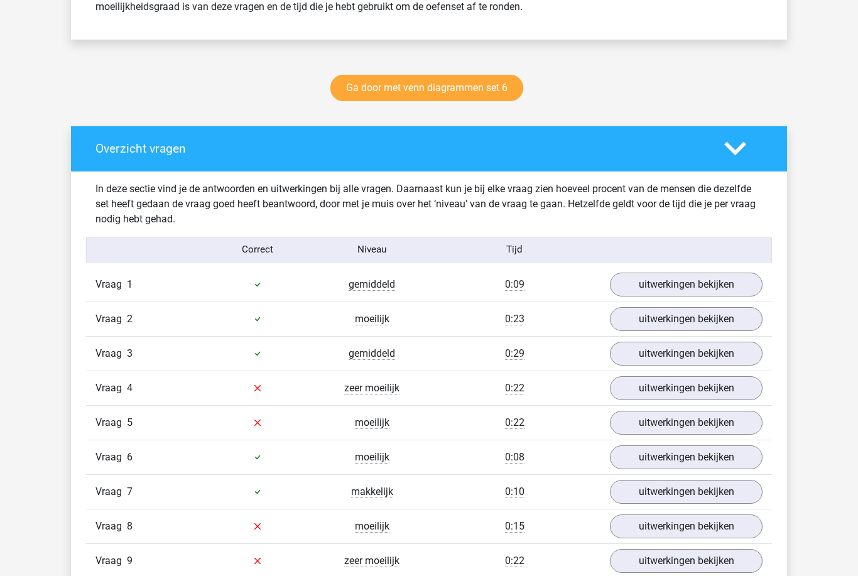
click at [721, 393] on link "uitwerkingen bekijken" at bounding box center [686, 388] width 153 height 24
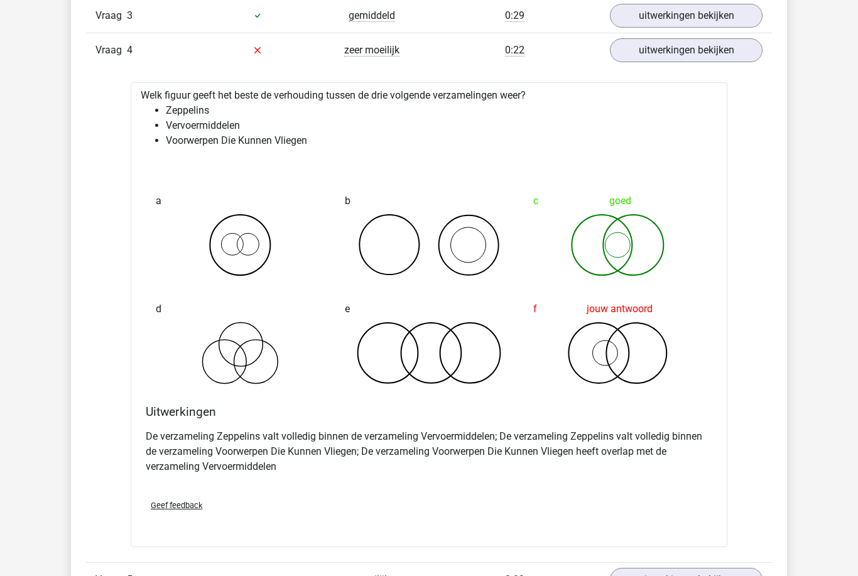
scroll to position [934, 0]
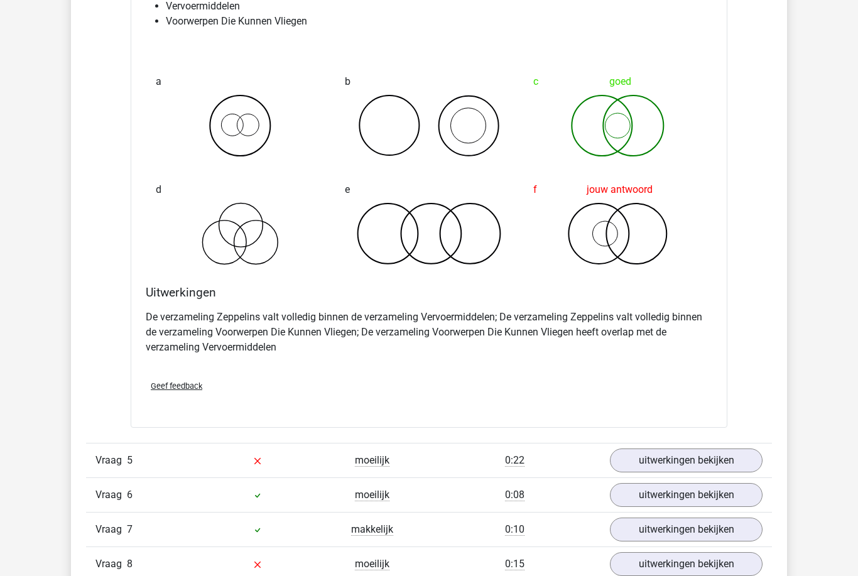
click at [714, 465] on link "uitwerkingen bekijken" at bounding box center [686, 461] width 153 height 24
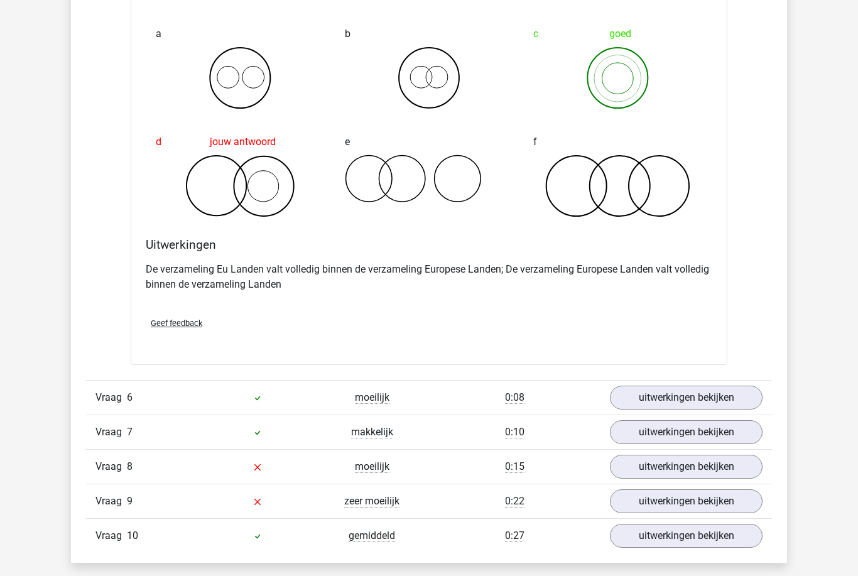
scroll to position [1632, 0]
click at [712, 470] on link "uitwerkingen bekijken" at bounding box center [686, 467] width 153 height 24
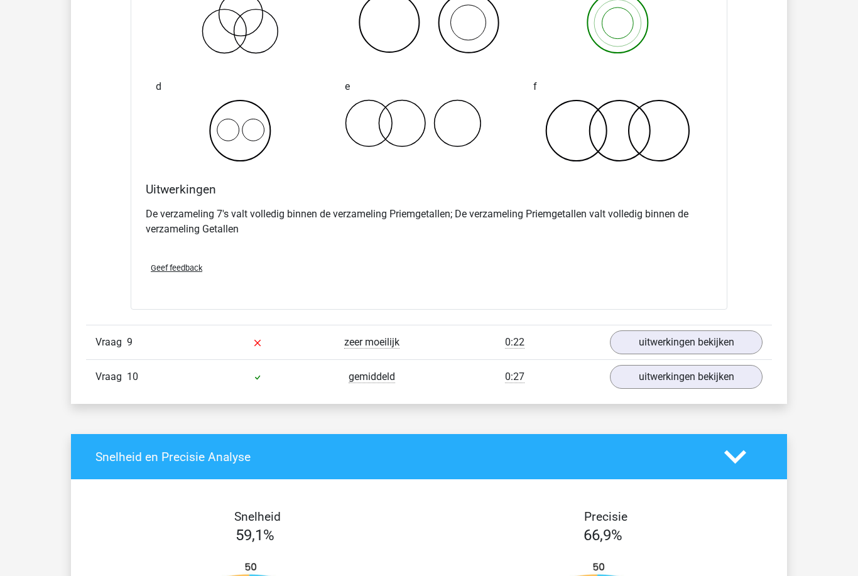
scroll to position [2237, 0]
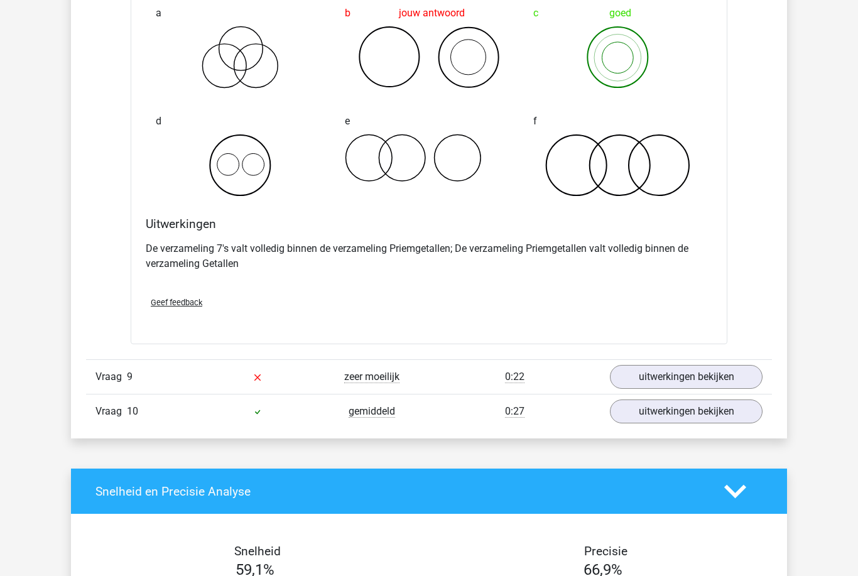
click at [724, 385] on link "uitwerkingen bekijken" at bounding box center [686, 377] width 153 height 24
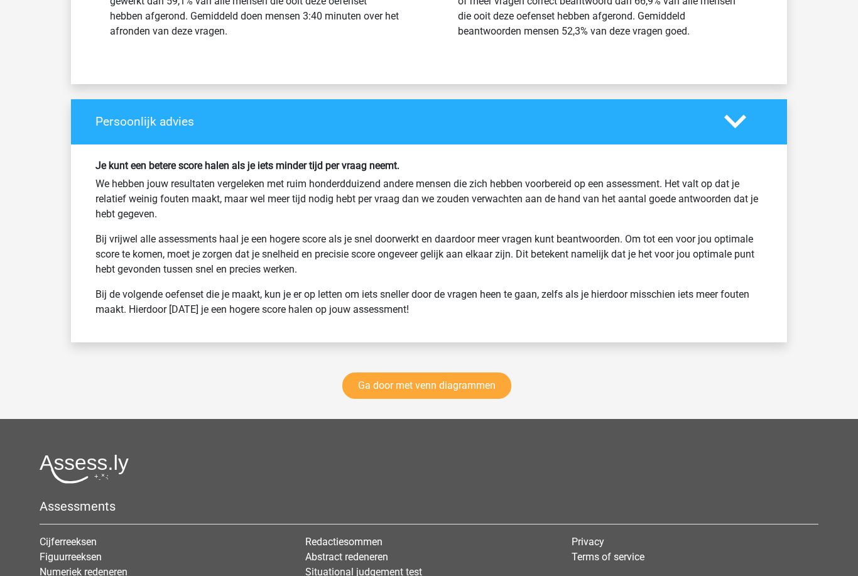
scroll to position [3511, 0]
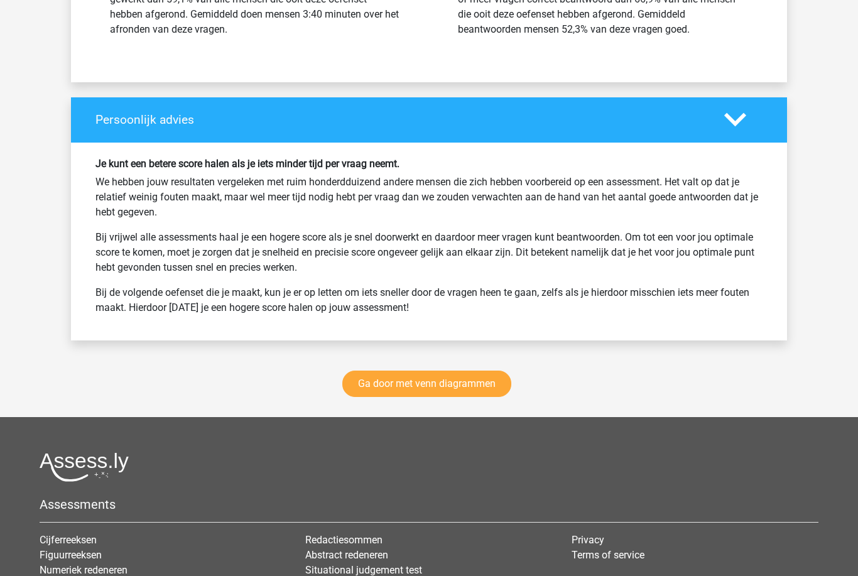
click at [492, 389] on link "Ga door met venn diagrammen" at bounding box center [426, 384] width 169 height 26
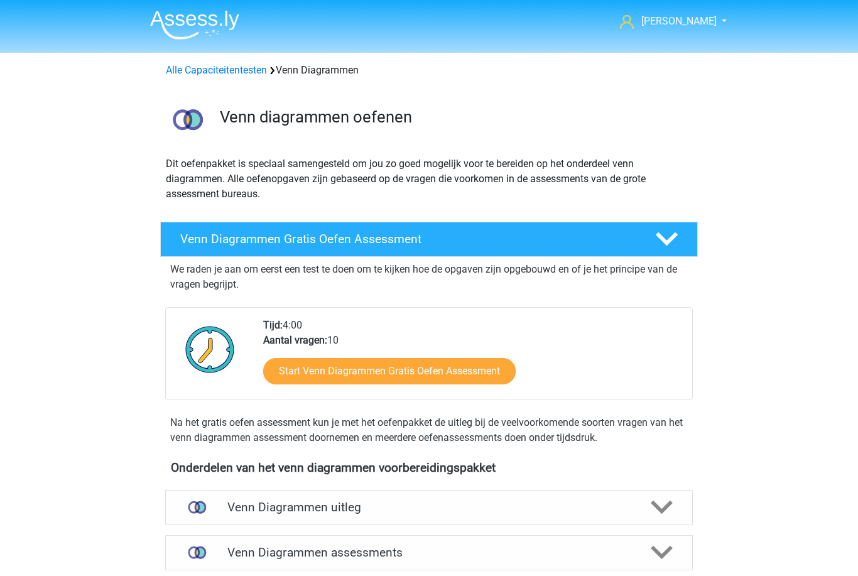
click at [247, 75] on link "Alle Capaciteitentesten" at bounding box center [216, 70] width 101 height 12
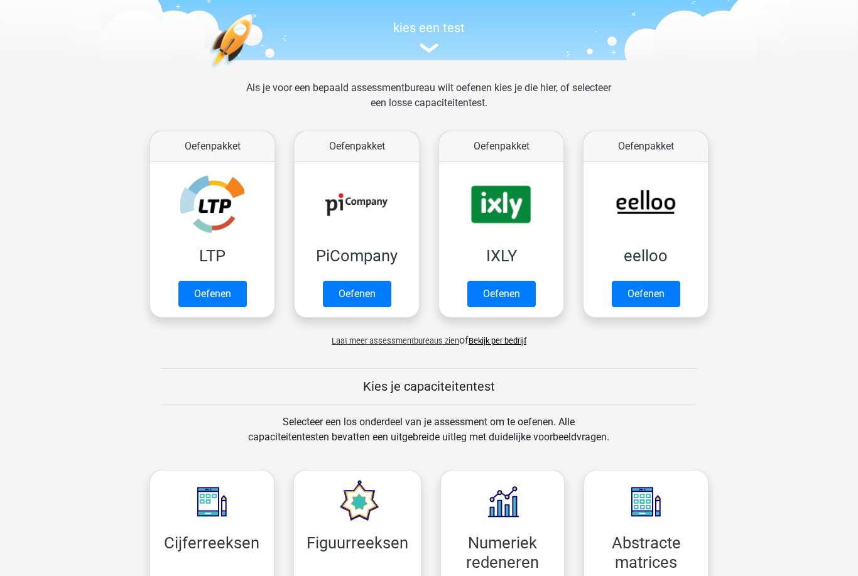
scroll to position [117, 0]
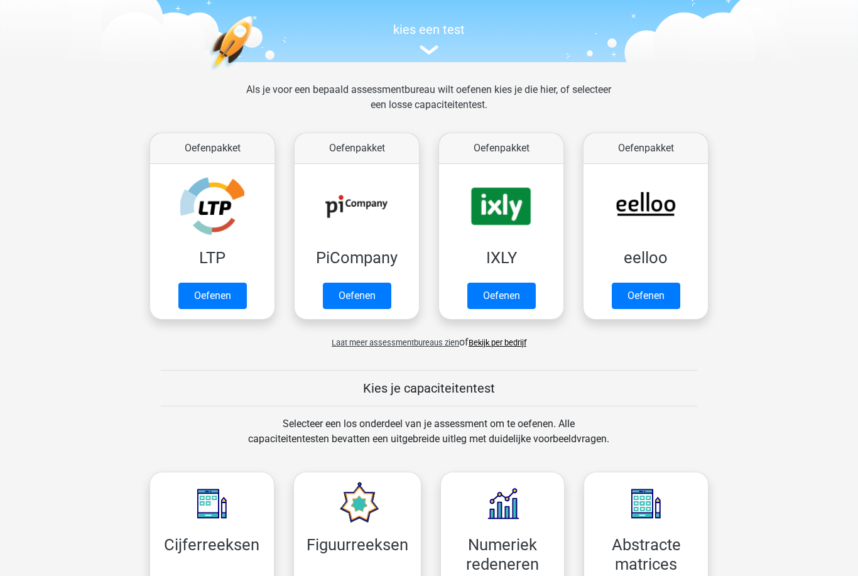
click at [660, 300] on link "Oefenen" at bounding box center [646, 296] width 68 height 26
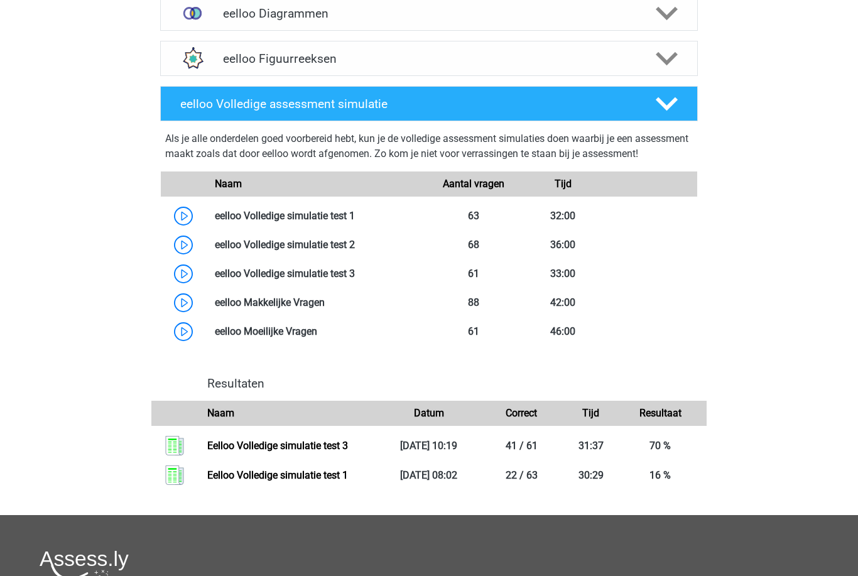
scroll to position [614, 0]
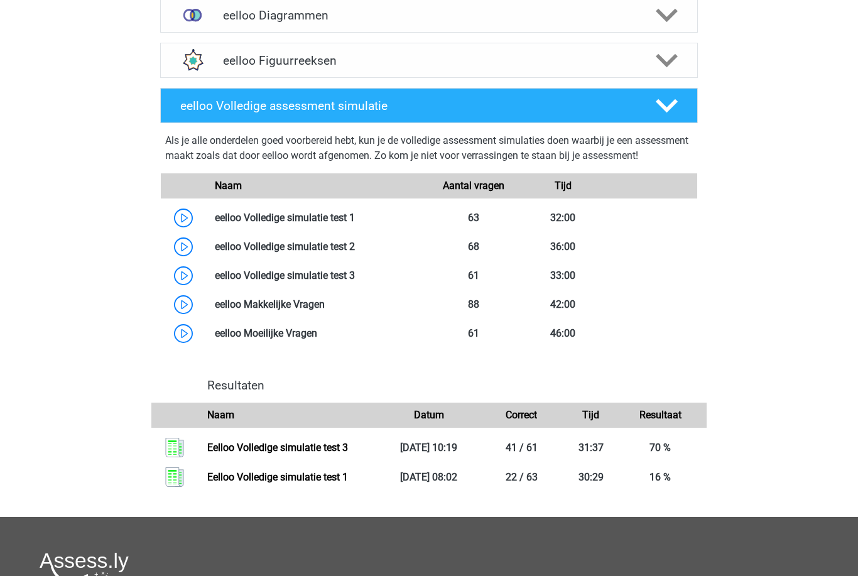
click at [355, 253] on link at bounding box center [355, 247] width 0 height 12
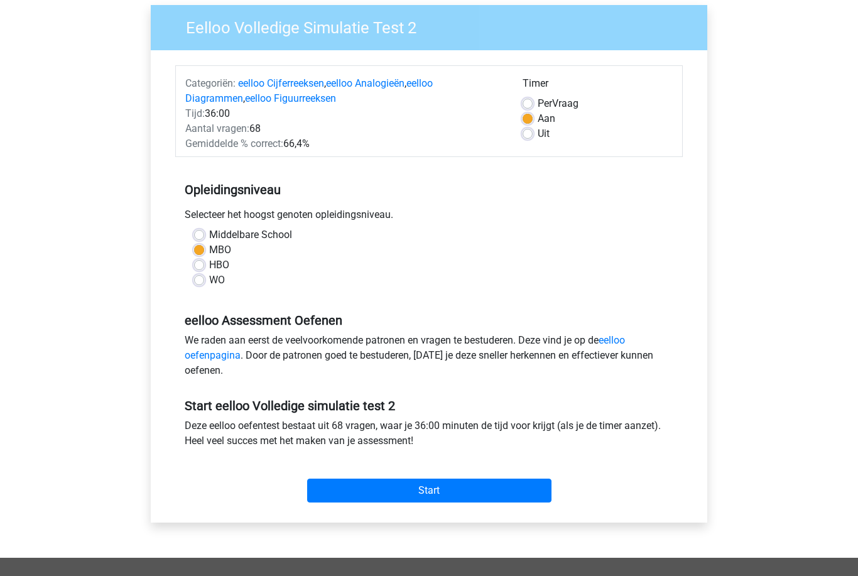
scroll to position [109, 0]
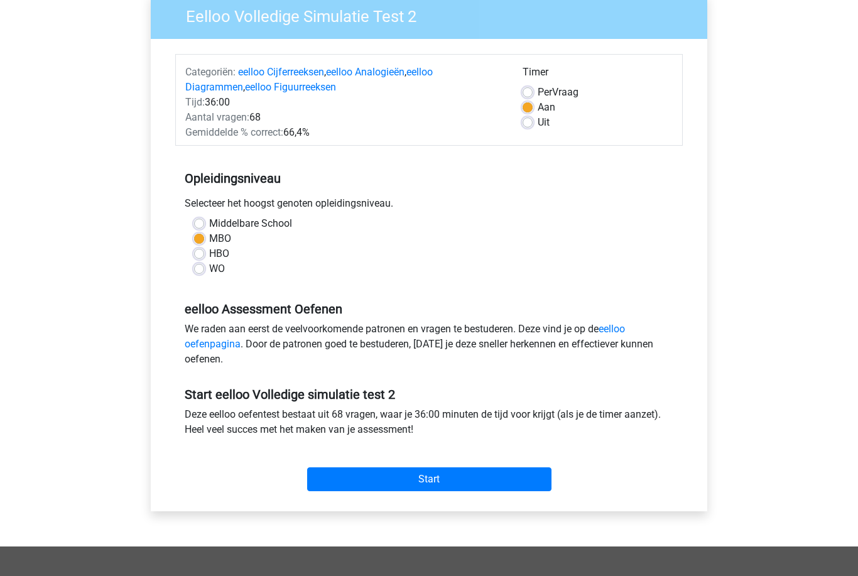
click at [465, 486] on input "Start" at bounding box center [429, 479] width 244 height 24
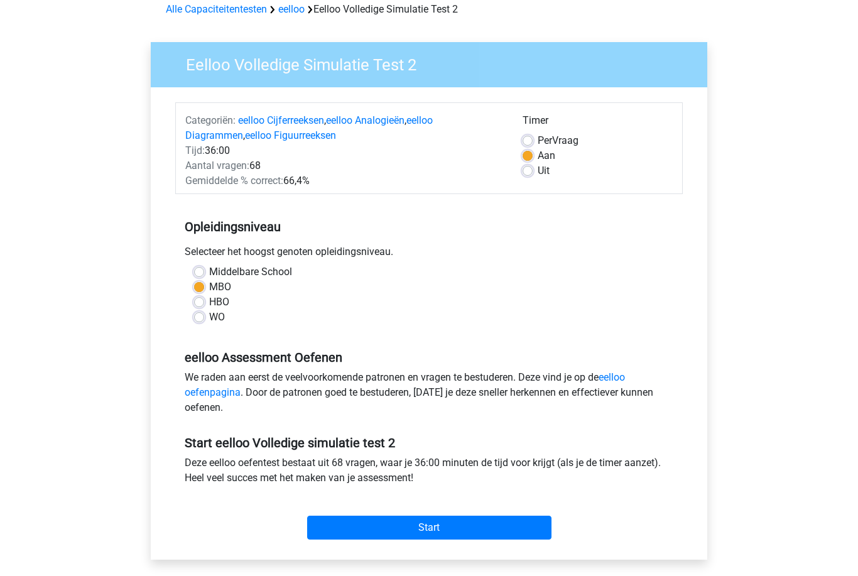
scroll to position [0, 0]
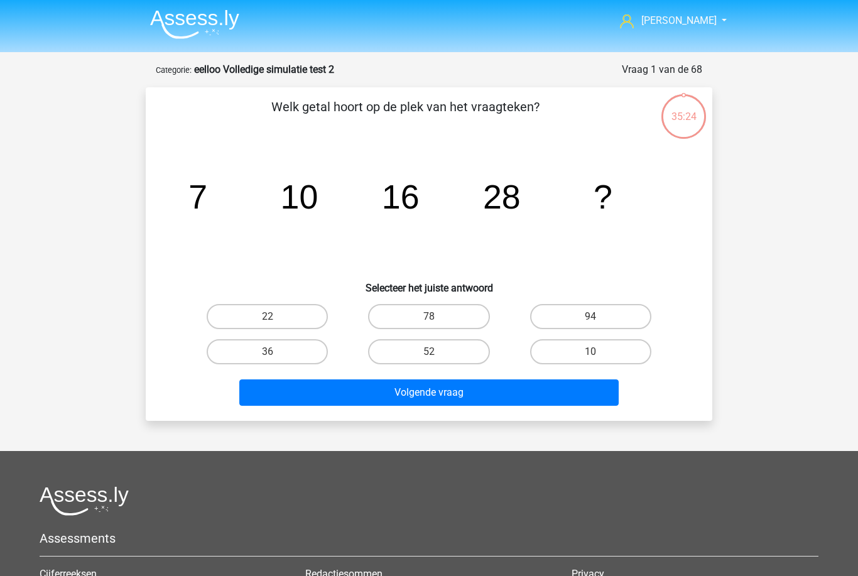
scroll to position [1, 0]
click at [254, 363] on label "36" at bounding box center [267, 351] width 121 height 25
click at [268, 360] on input "36" at bounding box center [272, 356] width 8 height 8
radio input "true"
click at [314, 405] on button "Volgende vraag" at bounding box center [429, 392] width 380 height 26
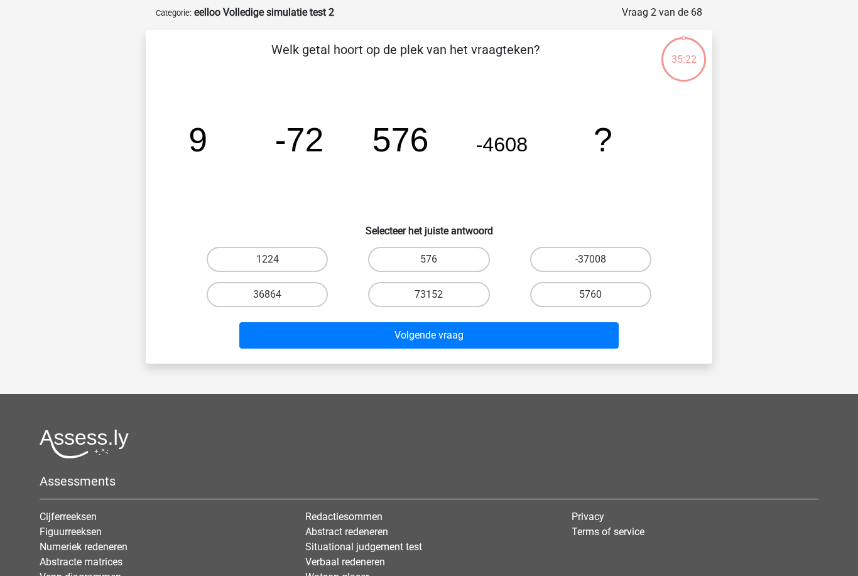
scroll to position [63, 0]
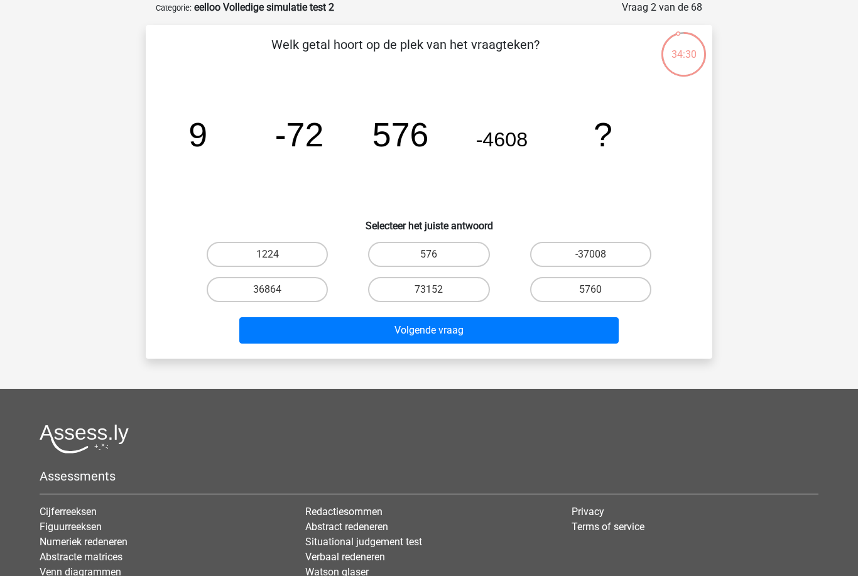
click at [245, 285] on label "36864" at bounding box center [267, 289] width 121 height 25
click at [268, 290] on input "36864" at bounding box center [272, 294] width 8 height 8
radio input "true"
click at [288, 335] on button "Volgende vraag" at bounding box center [429, 330] width 380 height 26
click at [391, 259] on label "335/231" at bounding box center [428, 254] width 121 height 25
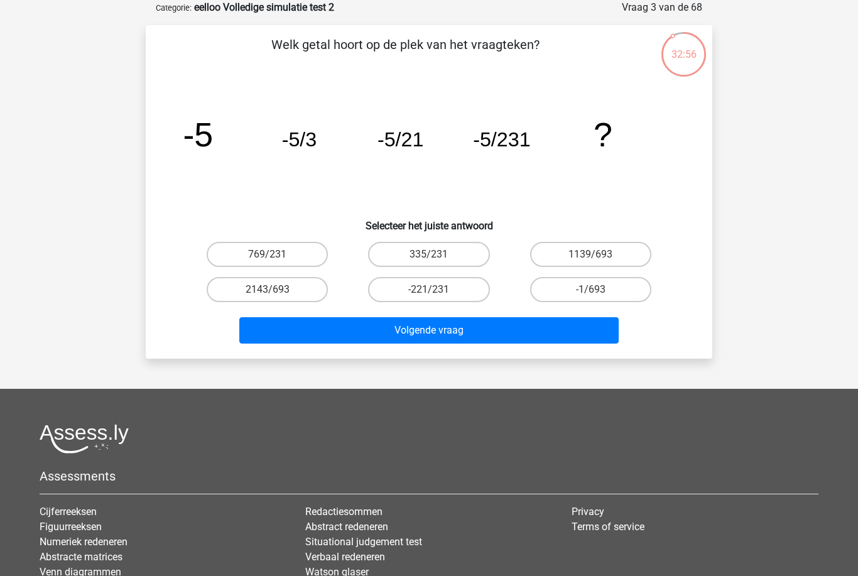
click at [429, 259] on input "335/231" at bounding box center [433, 258] width 8 height 8
radio input "true"
click at [401, 330] on button "Volgende vraag" at bounding box center [429, 330] width 380 height 26
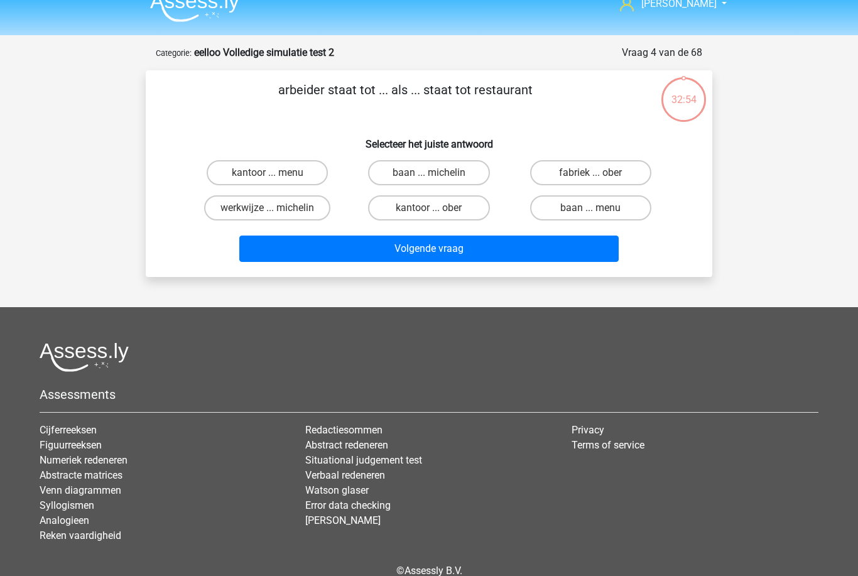
scroll to position [0, 0]
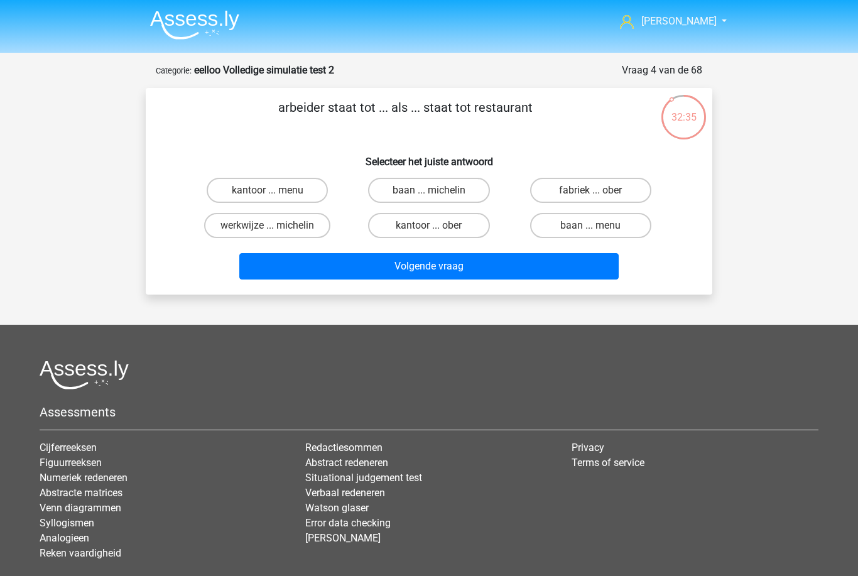
click at [564, 185] on label "fabriek ... ober" at bounding box center [590, 190] width 121 height 25
click at [590, 190] on input "fabriek ... ober" at bounding box center [594, 194] width 8 height 8
radio input "true"
click at [383, 271] on button "Volgende vraag" at bounding box center [429, 266] width 380 height 26
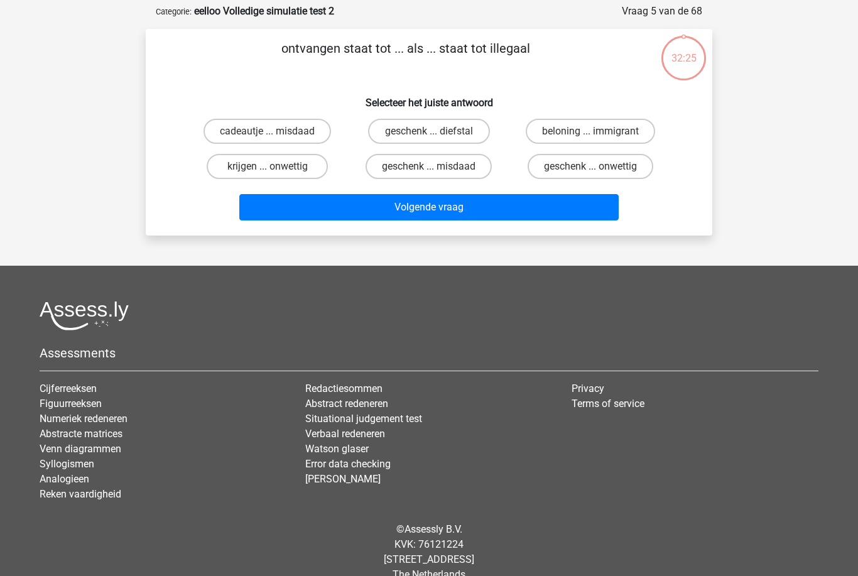
scroll to position [63, 0]
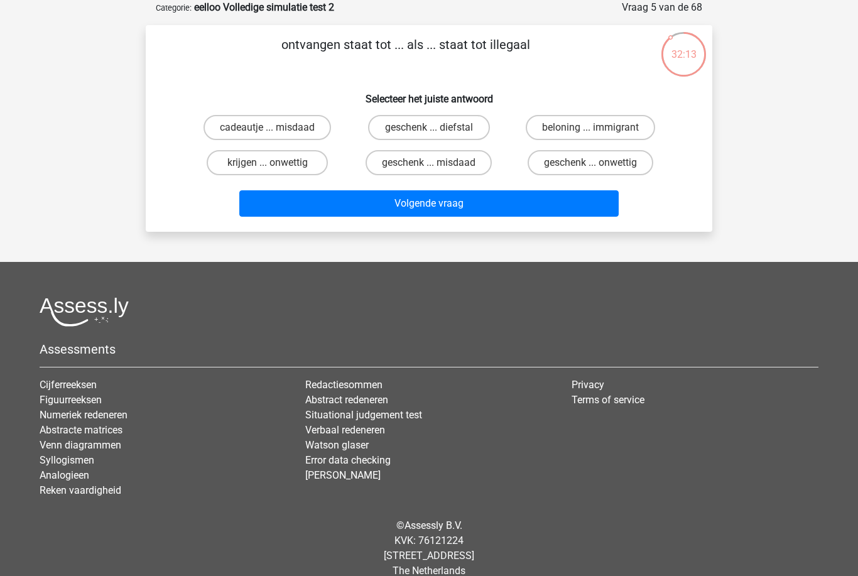
click at [234, 168] on label "krijgen ... onwettig" at bounding box center [267, 162] width 121 height 25
click at [268, 168] on input "krijgen ... onwettig" at bounding box center [272, 167] width 8 height 8
radio input "true"
click at [566, 168] on label "geschenk ... onwettig" at bounding box center [591, 162] width 126 height 25
click at [590, 168] on input "geschenk ... onwettig" at bounding box center [594, 167] width 8 height 8
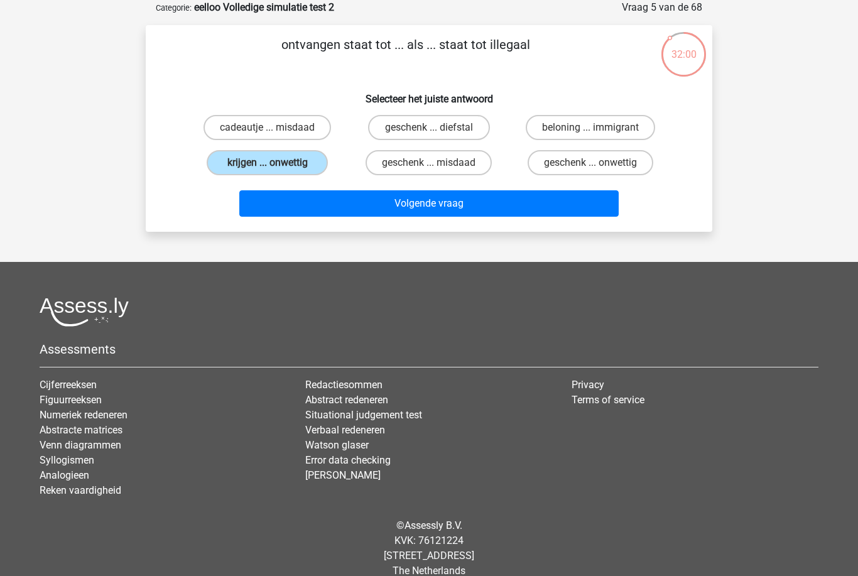
radio input "true"
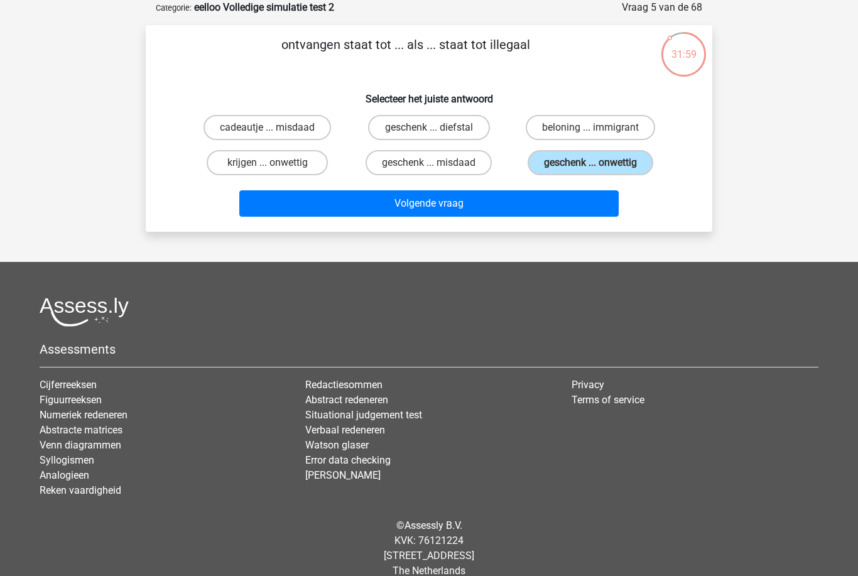
click at [407, 214] on button "Volgende vraag" at bounding box center [429, 203] width 380 height 26
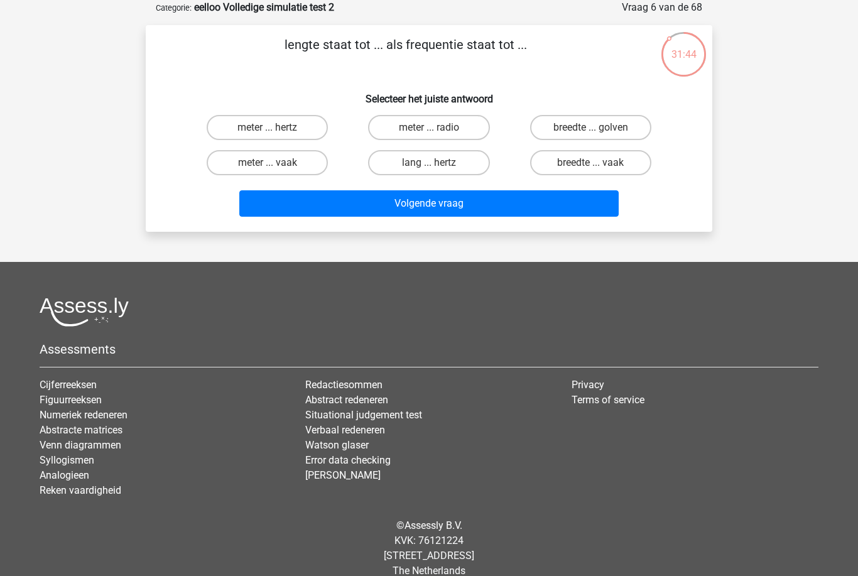
click at [247, 139] on label "meter ... hertz" at bounding box center [267, 127] width 121 height 25
click at [268, 136] on input "meter ... hertz" at bounding box center [272, 132] width 8 height 8
radio input "true"
click at [393, 214] on button "Volgende vraag" at bounding box center [429, 203] width 380 height 26
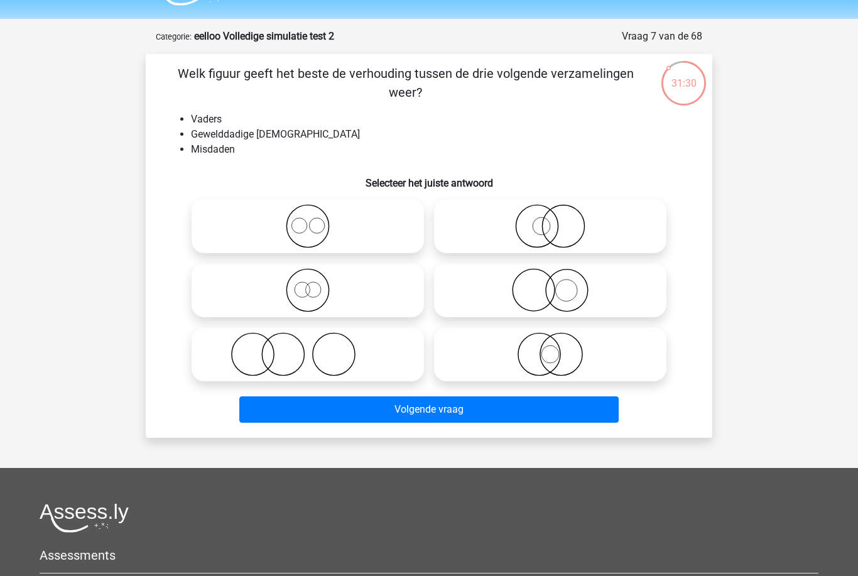
scroll to position [33, 0]
click at [263, 362] on circle at bounding box center [283, 355] width 42 height 42
click at [308, 349] on input "radio" at bounding box center [312, 344] width 8 height 8
radio input "true"
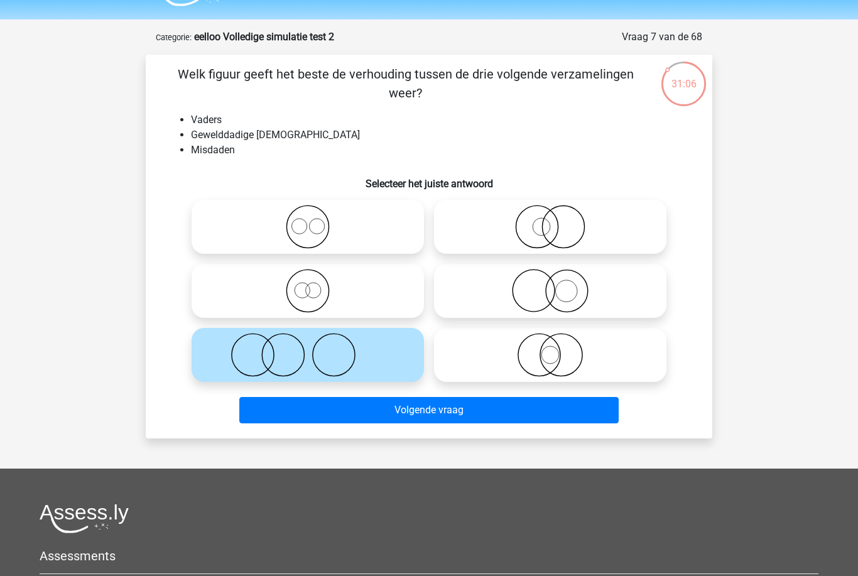
click at [332, 418] on button "Volgende vraag" at bounding box center [429, 410] width 380 height 26
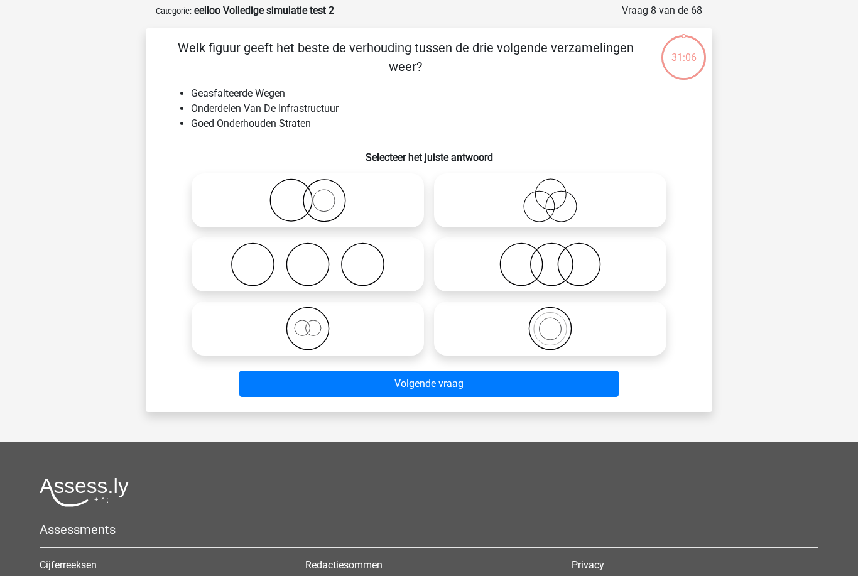
scroll to position [63, 0]
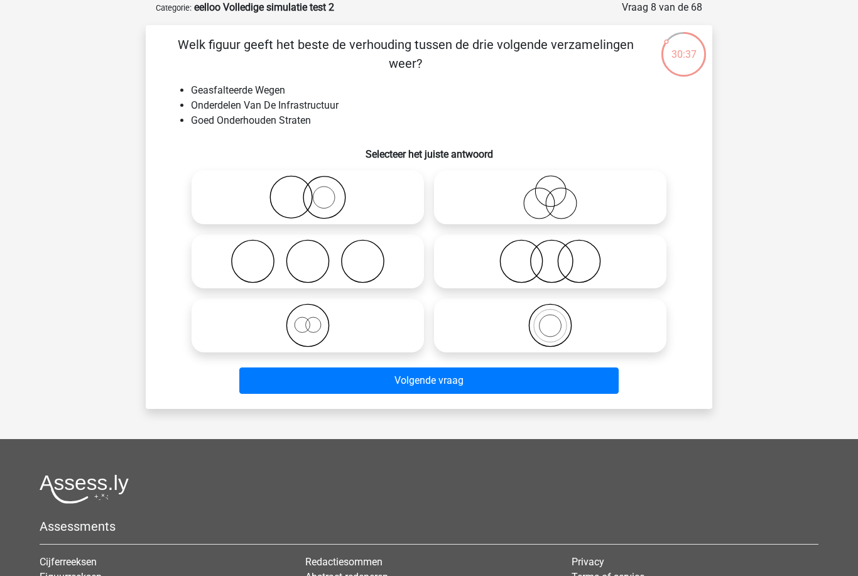
click at [524, 271] on icon at bounding box center [550, 261] width 222 height 44
click at [550, 255] on input "radio" at bounding box center [554, 251] width 8 height 8
radio input "true"
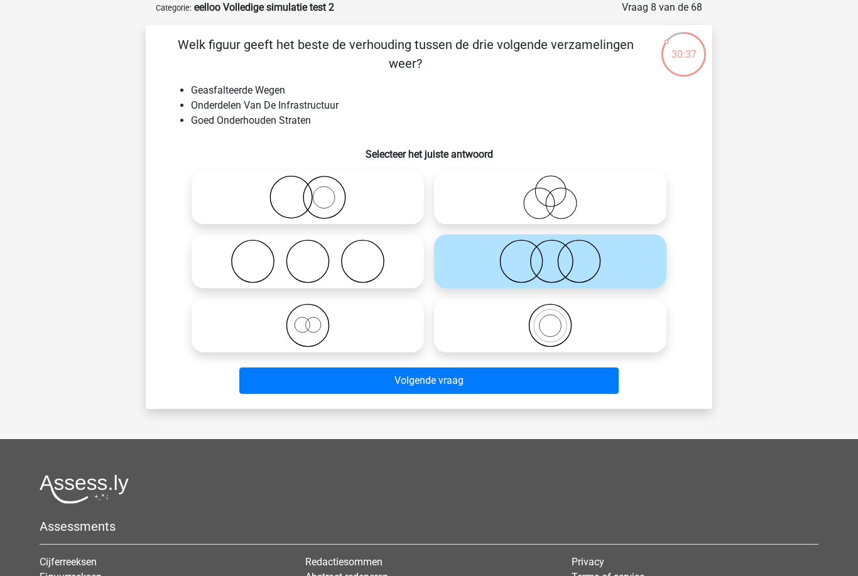
click at [479, 386] on button "Volgende vraag" at bounding box center [429, 380] width 380 height 26
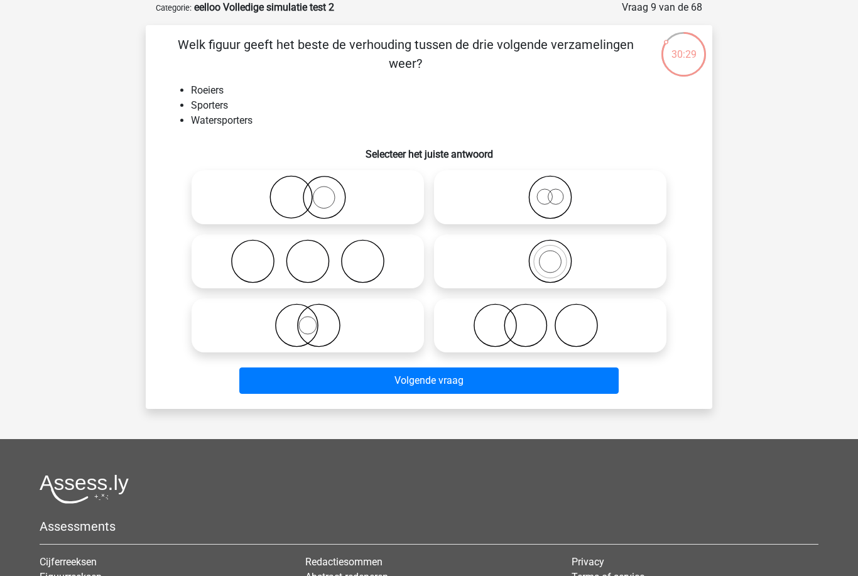
click at [514, 258] on icon at bounding box center [550, 261] width 222 height 44
click at [550, 255] on input "radio" at bounding box center [554, 251] width 8 height 8
radio input "true"
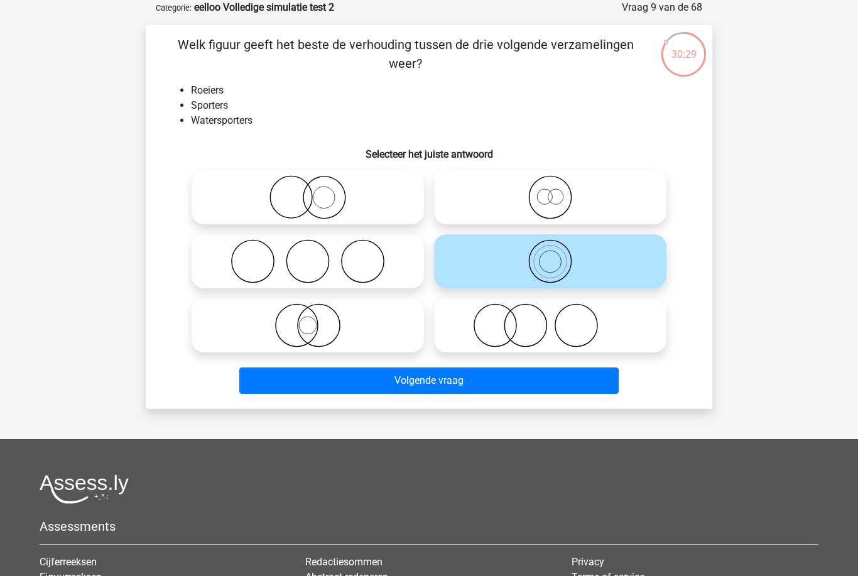
click at [508, 386] on button "Volgende vraag" at bounding box center [429, 380] width 380 height 26
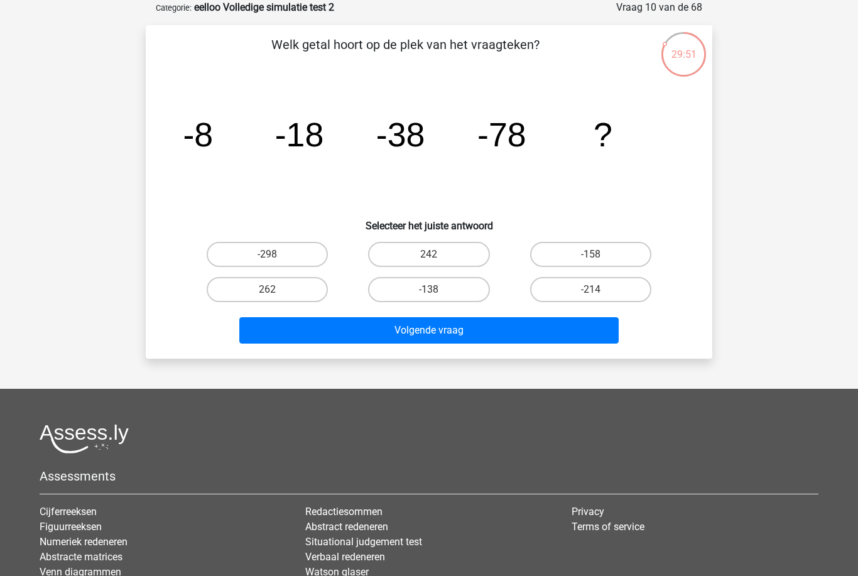
click at [560, 247] on label "-158" at bounding box center [590, 254] width 121 height 25
click at [590, 254] on input "-158" at bounding box center [594, 258] width 8 height 8
radio input "true"
click at [397, 336] on button "Volgende vraag" at bounding box center [429, 330] width 380 height 26
click at [555, 295] on label "323/135" at bounding box center [590, 289] width 121 height 25
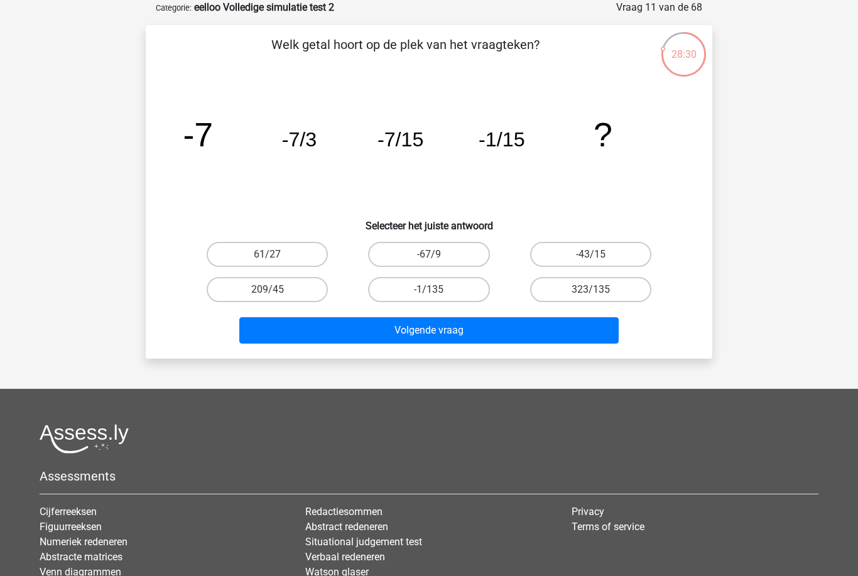
click at [590, 295] on input "323/135" at bounding box center [594, 294] width 8 height 8
radio input "true"
click at [498, 329] on button "Volgende vraag" at bounding box center [429, 330] width 380 height 26
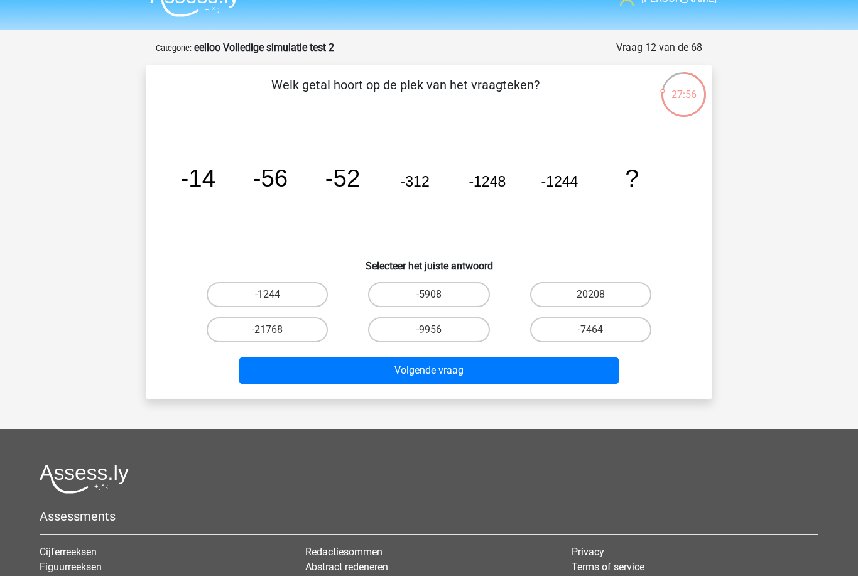
scroll to position [0, 0]
